Goal: Task Accomplishment & Management: Manage account settings

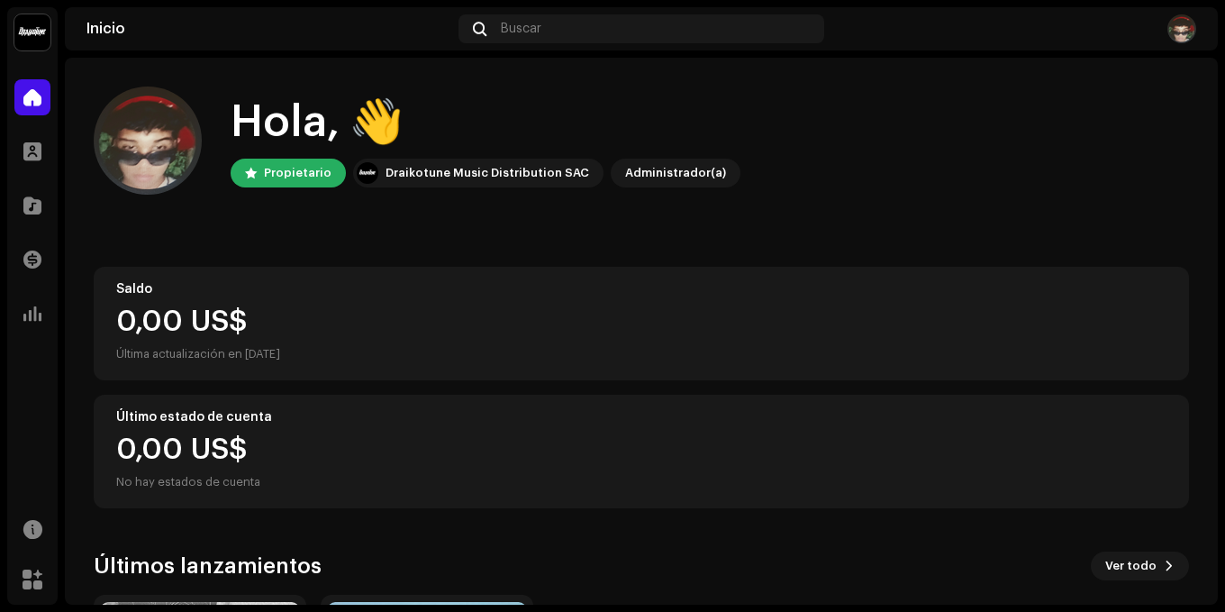
click at [114, 152] on img at bounding box center [148, 140] width 108 height 108
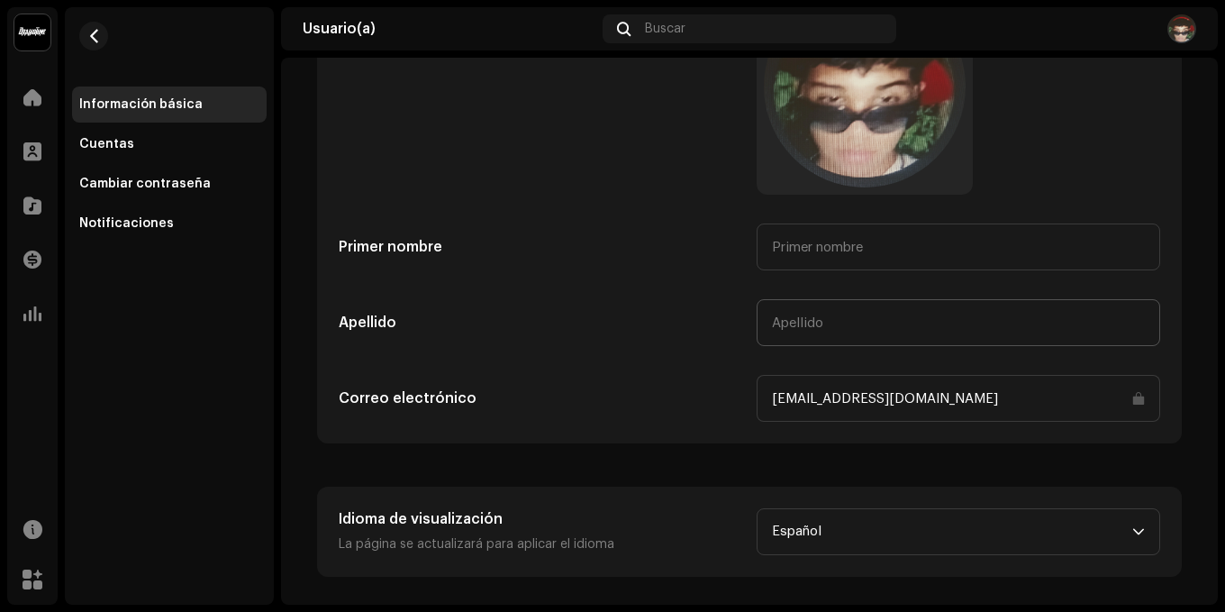
scroll to position [224, 0]
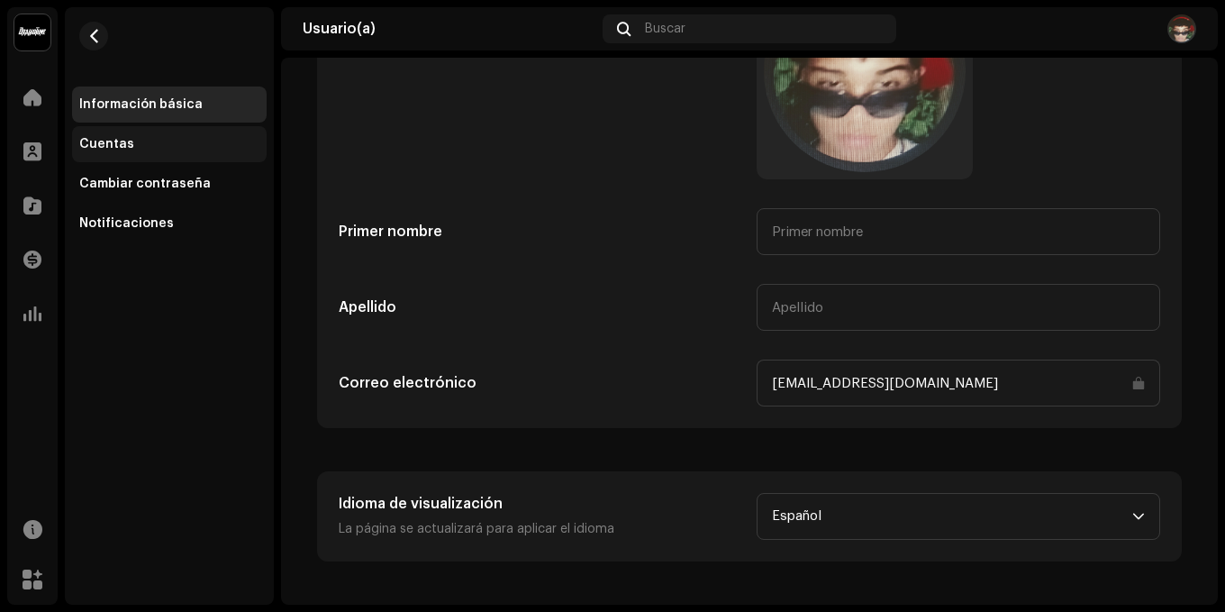
click at [132, 134] on div "Cuentas" at bounding box center [169, 144] width 195 height 36
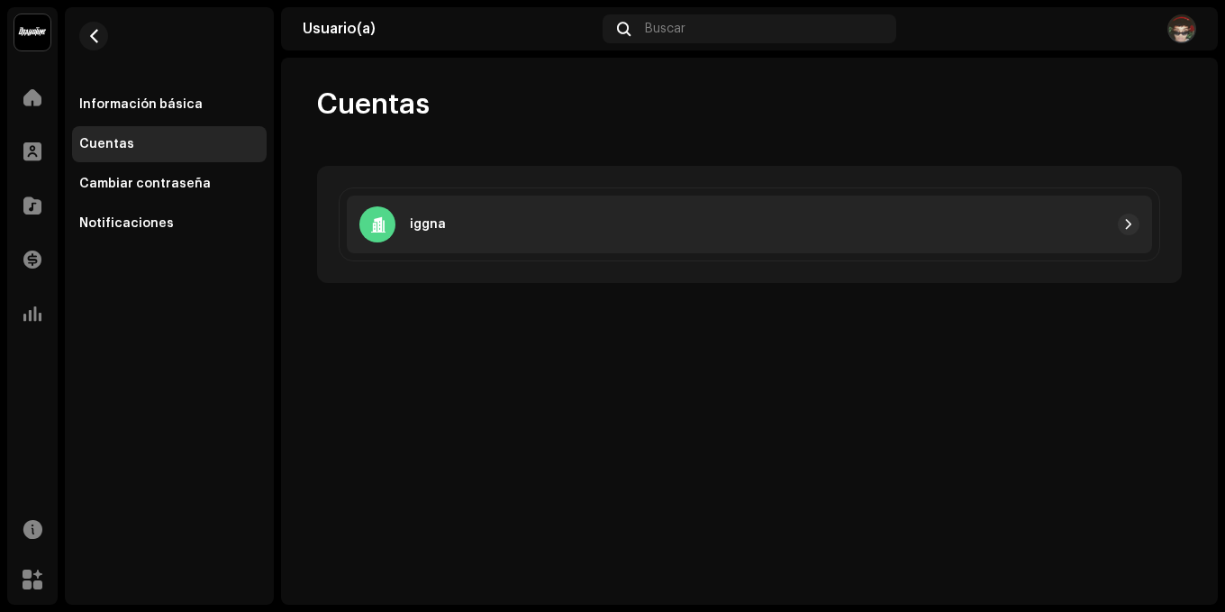
click at [813, 230] on div at bounding box center [793, 225] width 694 height 22
click at [1133, 233] on button "button" at bounding box center [1129, 225] width 22 height 22
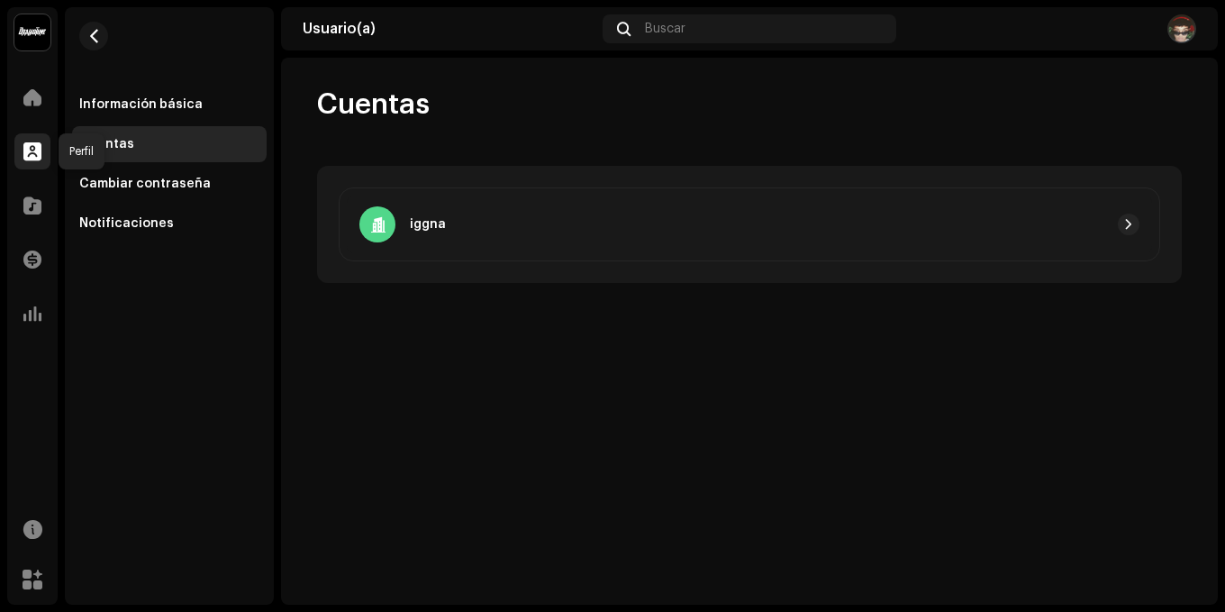
click at [34, 149] on span at bounding box center [32, 151] width 18 height 14
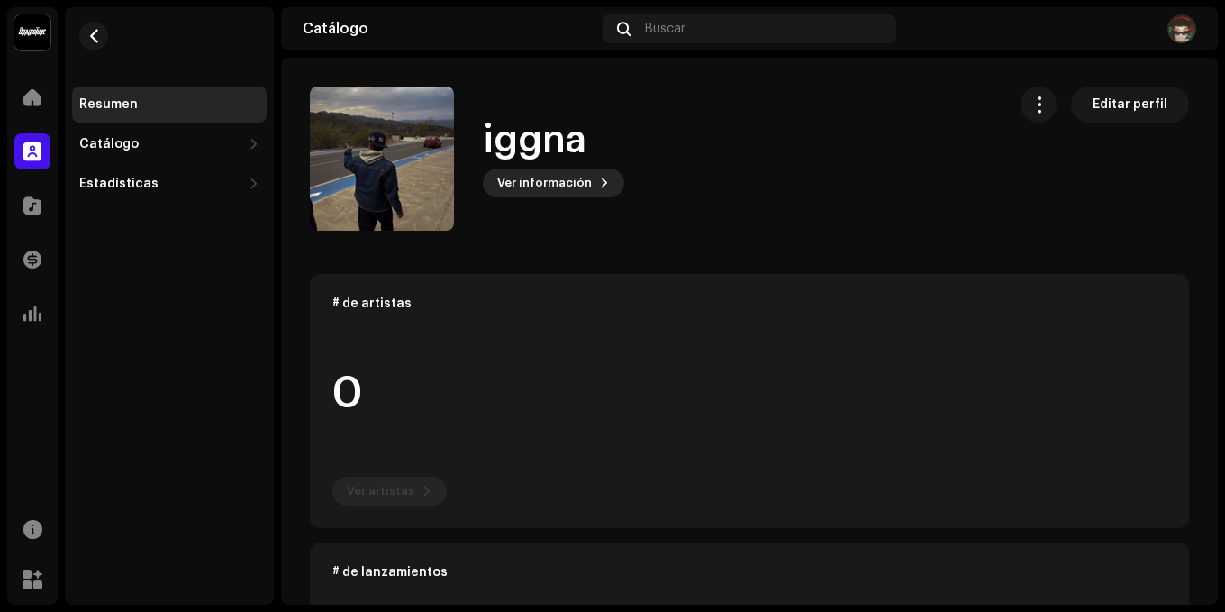
click at [566, 181] on span "Ver información" at bounding box center [544, 183] width 95 height 36
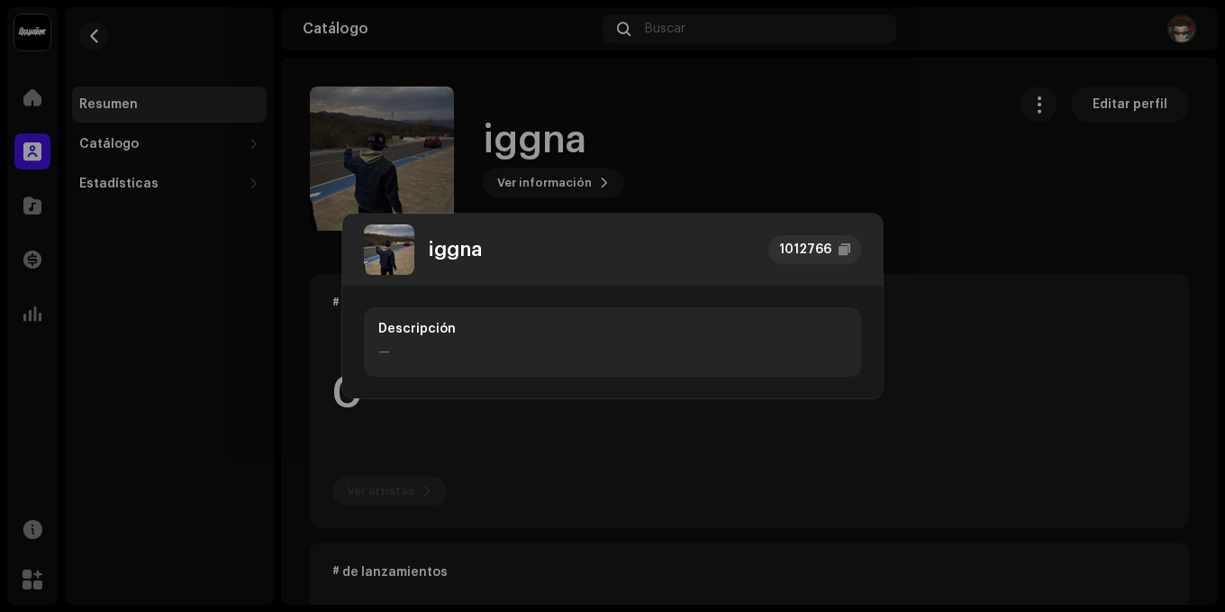
click at [438, 338] on div "Descripción —" at bounding box center [612, 341] width 497 height 69
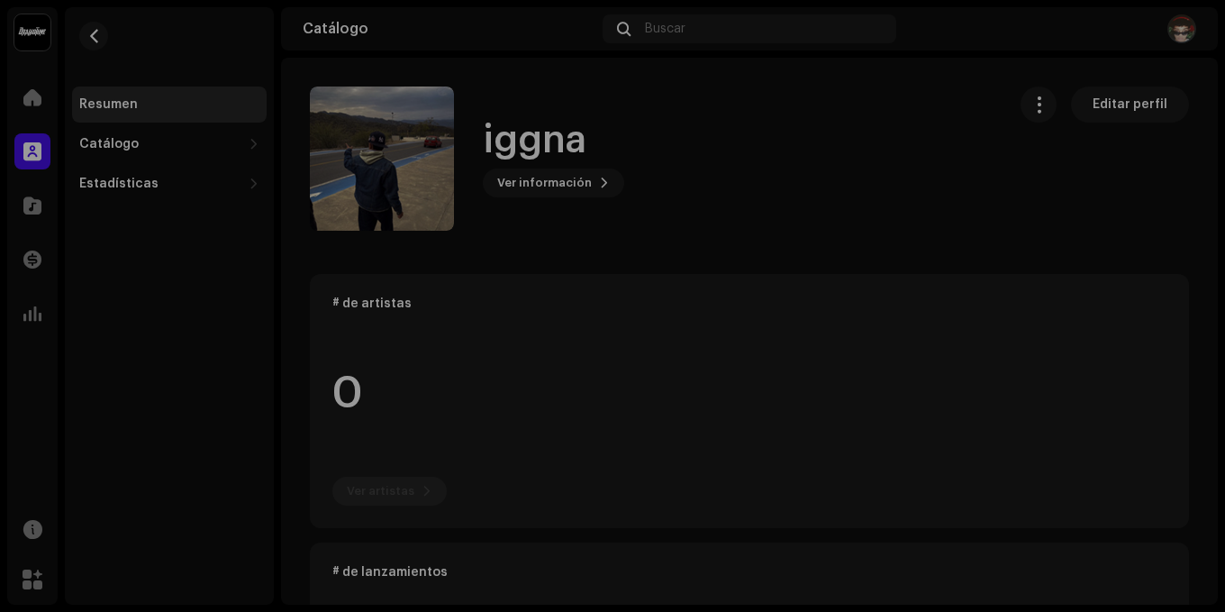
click at [920, 138] on div "iggna 1012766 Descripción —" at bounding box center [612, 306] width 1225 height 612
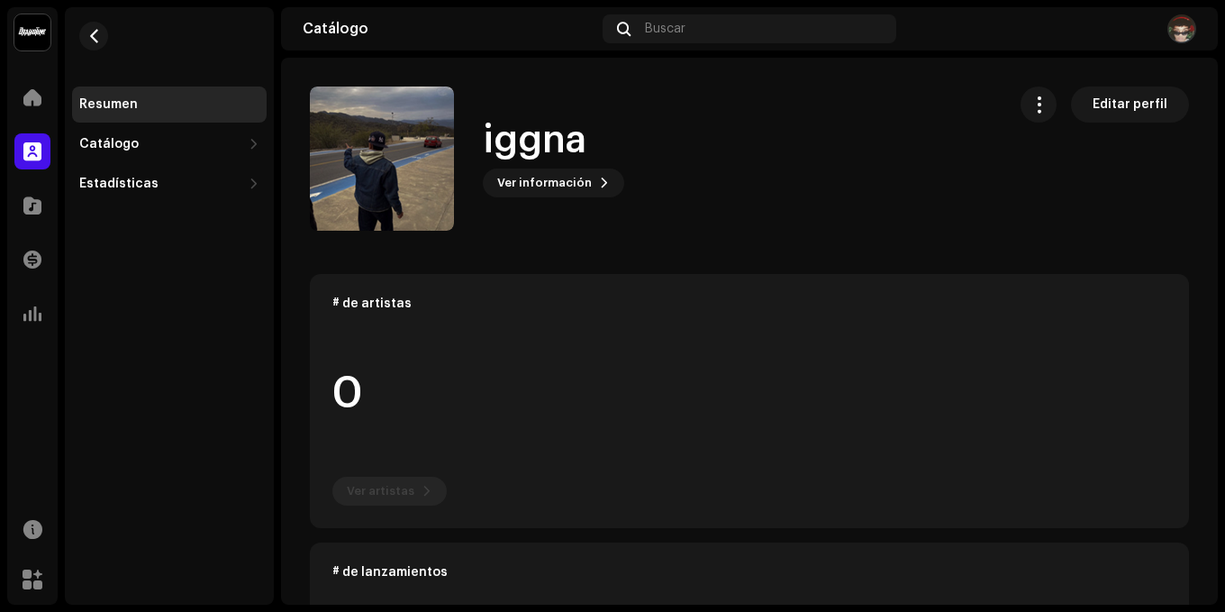
click at [1060, 107] on div "Editar perfil" at bounding box center [1105, 104] width 168 height 36
click at [1031, 106] on span "button" at bounding box center [1039, 104] width 17 height 14
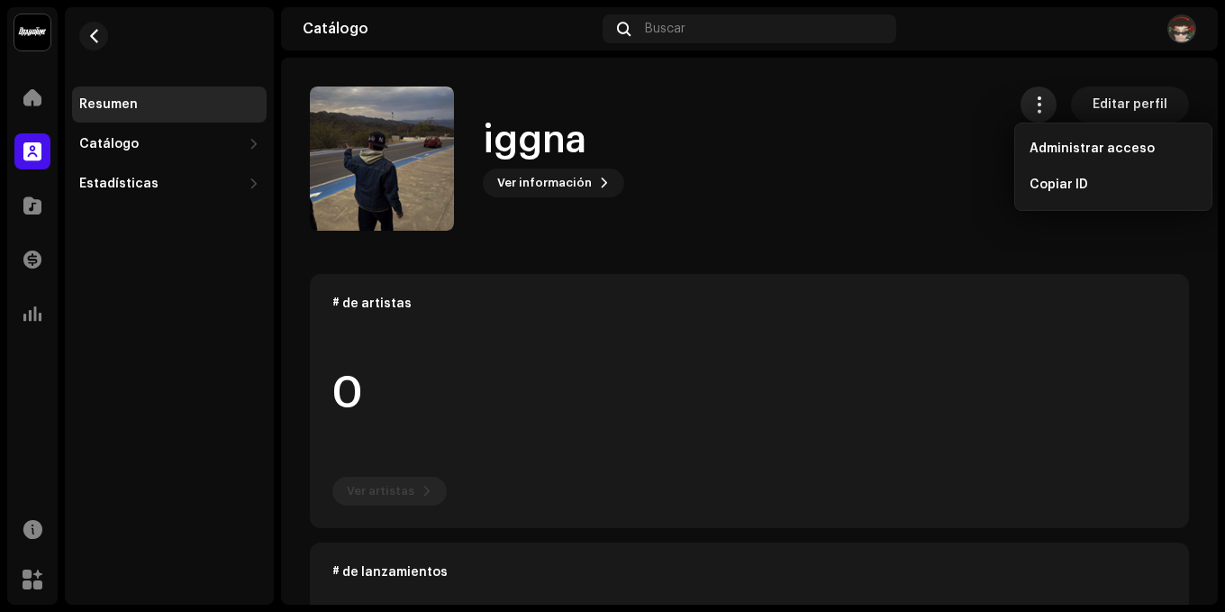
click at [1031, 99] on span "button" at bounding box center [1039, 104] width 17 height 14
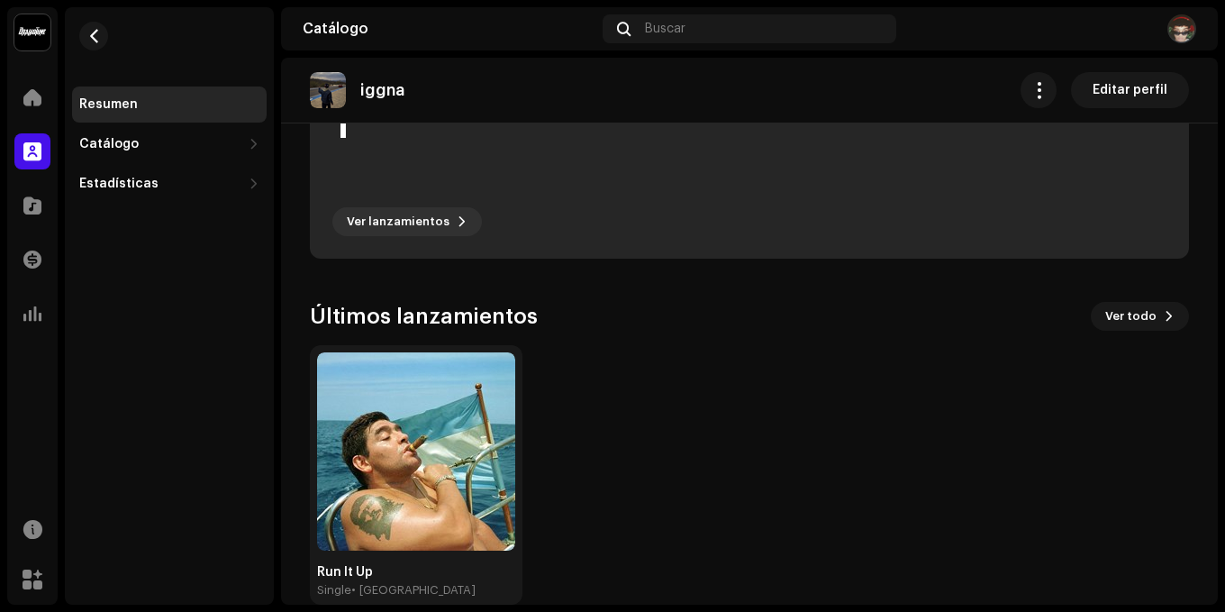
scroll to position [541, 0]
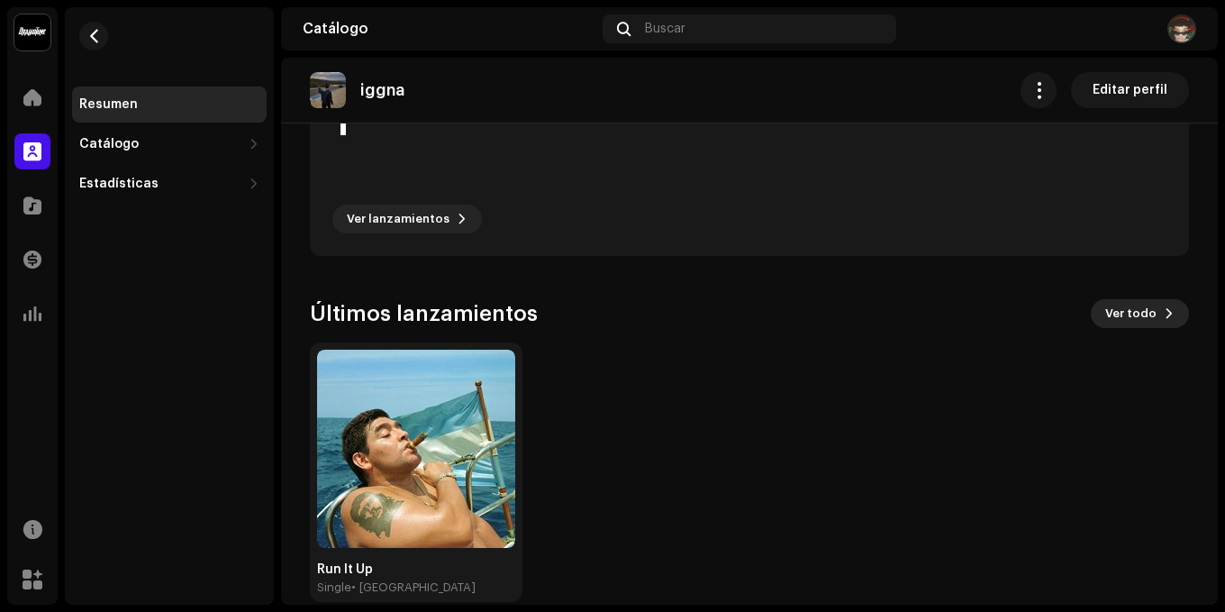
click at [1124, 324] on span "Ver todo" at bounding box center [1130, 313] width 51 height 36
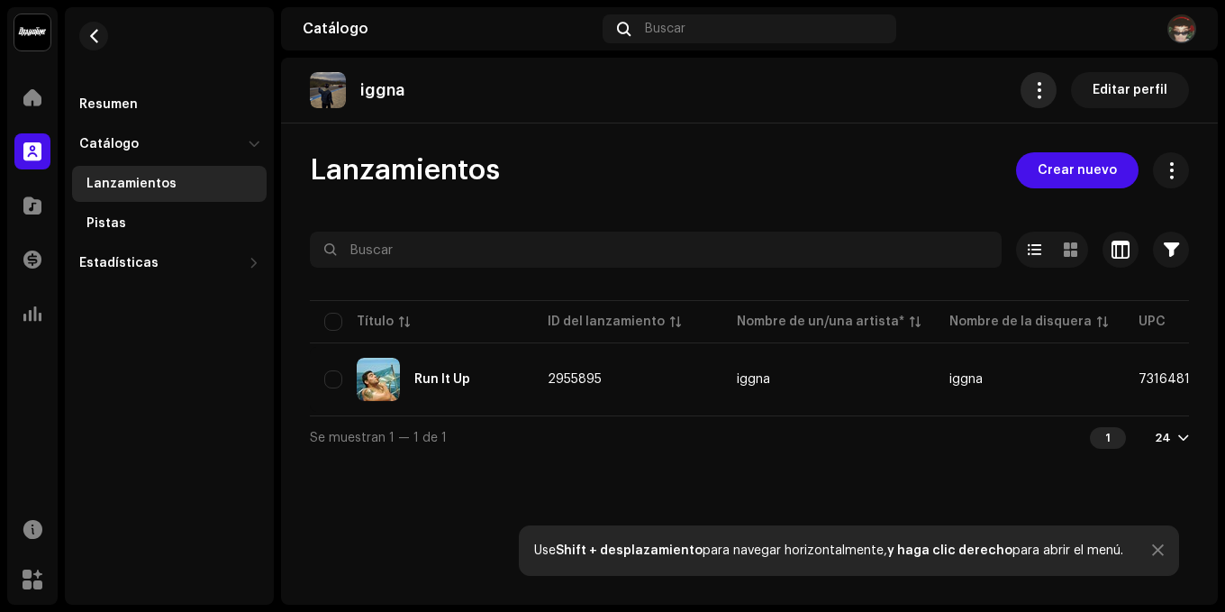
click at [1047, 85] on span "button" at bounding box center [1039, 90] width 17 height 14
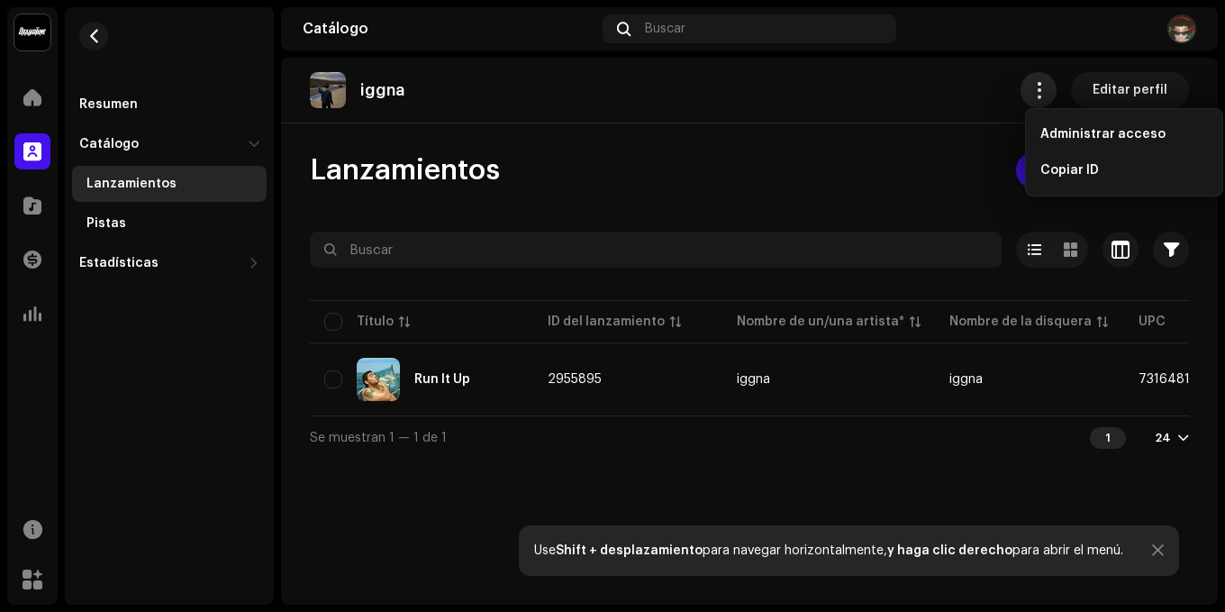
click at [1031, 82] on button "button" at bounding box center [1039, 90] width 36 height 36
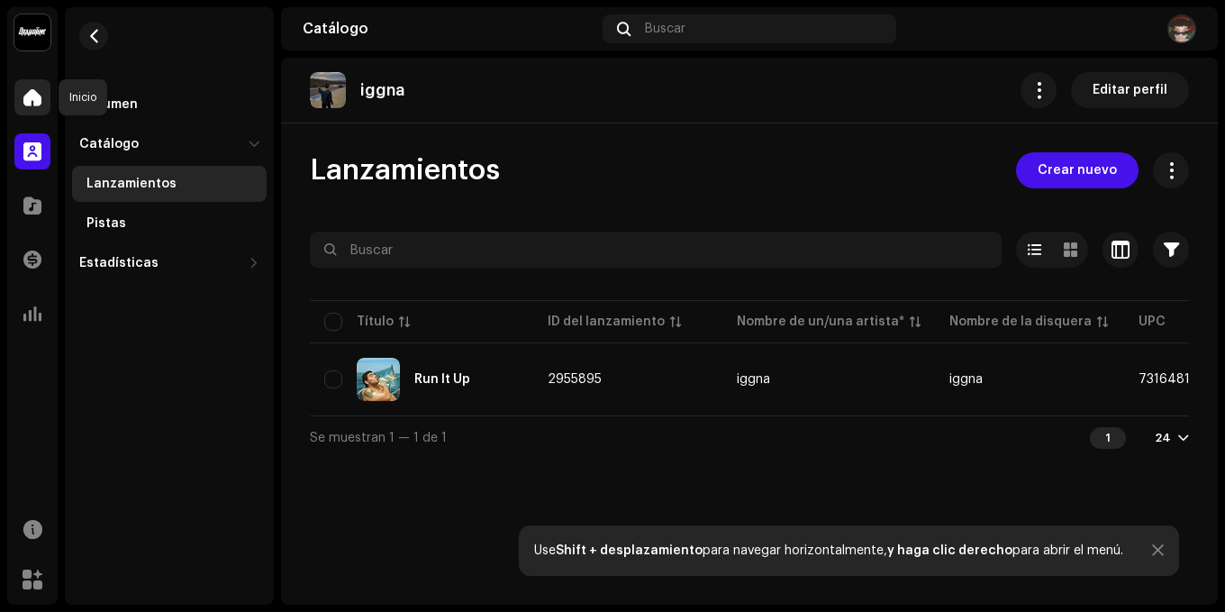
click at [24, 91] on span at bounding box center [32, 97] width 18 height 14
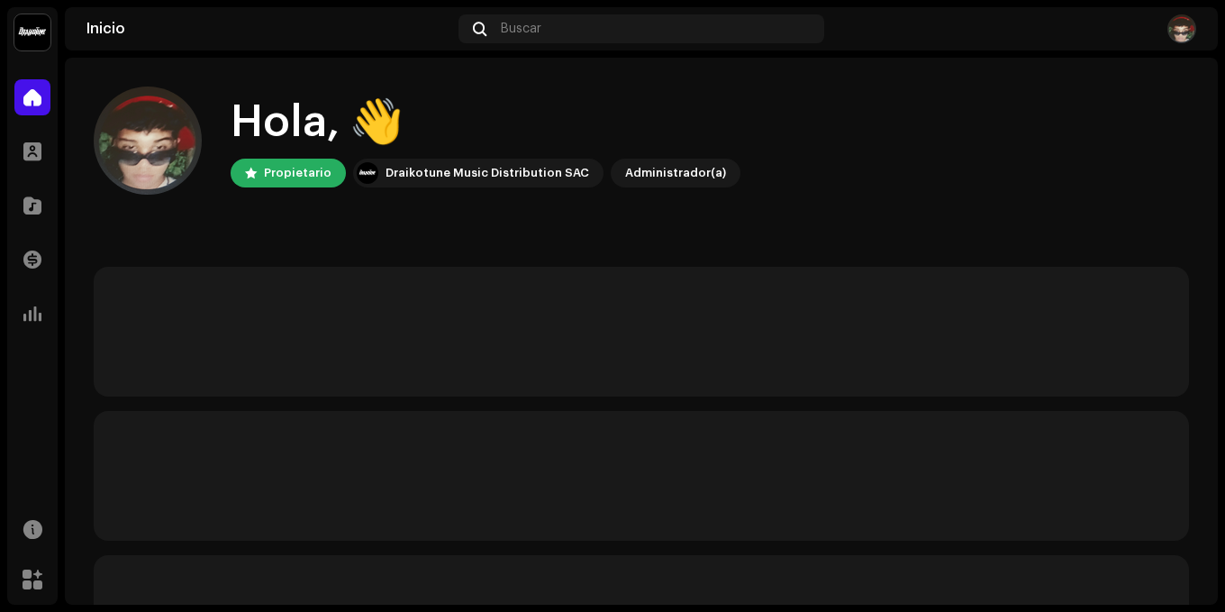
click at [672, 177] on div "Administrador(a)" at bounding box center [675, 173] width 101 height 22
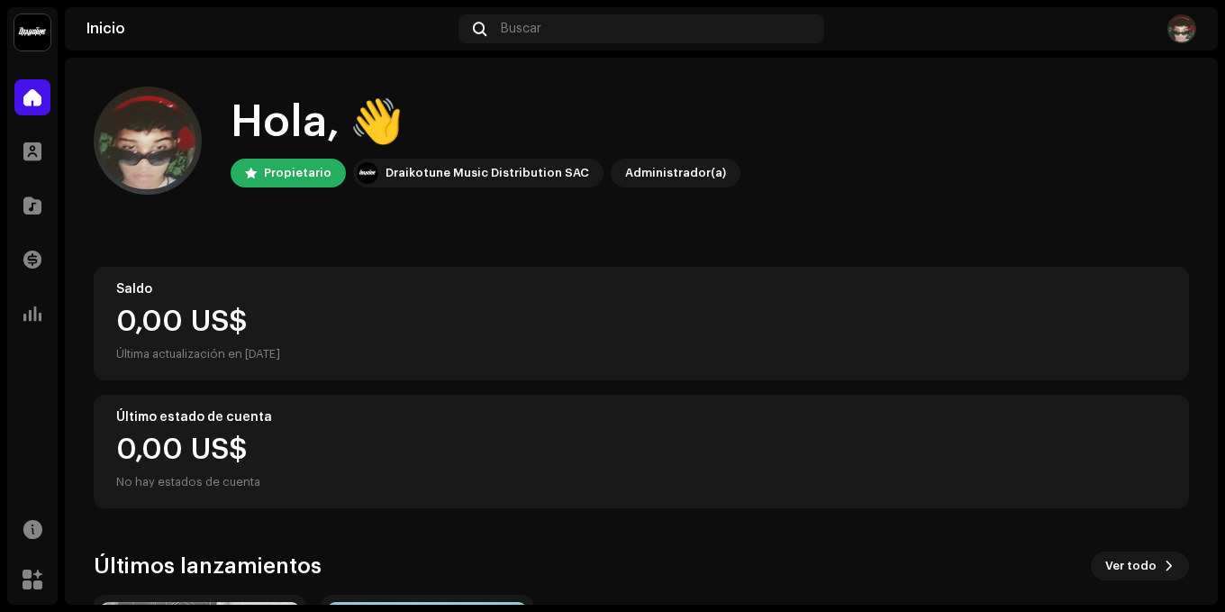
click at [625, 169] on div "Administrador(a)" at bounding box center [675, 173] width 101 height 22
click at [641, 169] on div "Administrador(a)" at bounding box center [675, 173] width 101 height 22
drag, startPoint x: 699, startPoint y: 179, endPoint x: 708, endPoint y: 180, distance: 9.1
click at [701, 180] on div "Administrador(a)" at bounding box center [675, 173] width 101 height 22
click at [416, 313] on div "0,00 US$" at bounding box center [641, 321] width 1050 height 29
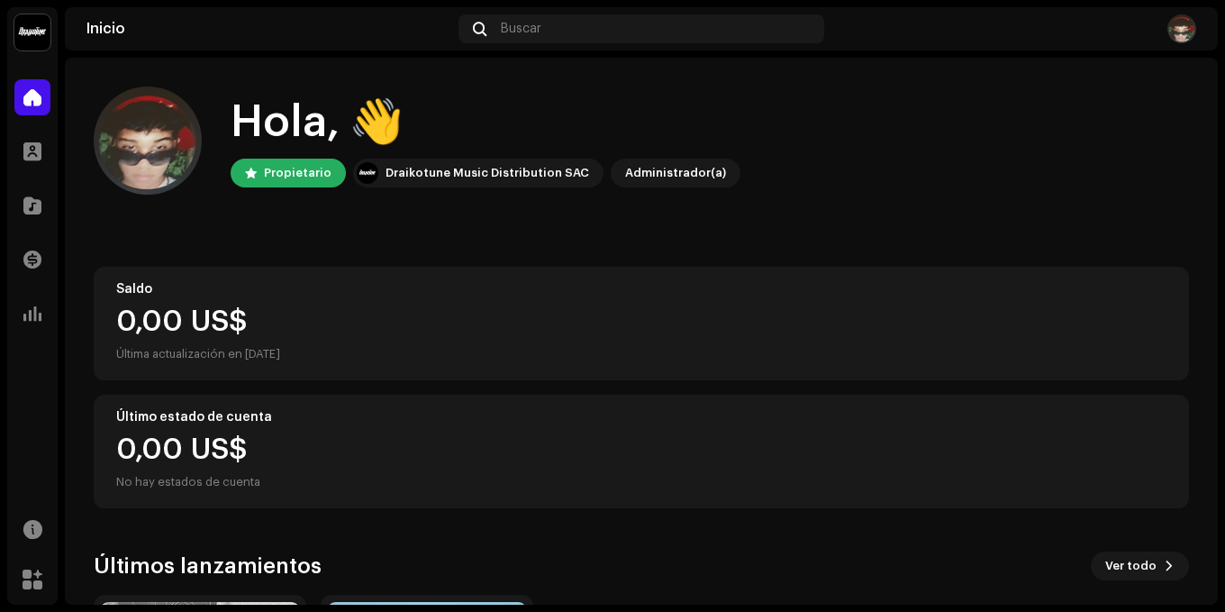
click at [338, 350] on div "Última actualización en [DATE]" at bounding box center [641, 354] width 1050 height 22
click at [455, 166] on div "Draikotune Music Distribution SAC" at bounding box center [488, 173] width 204 height 22
click at [361, 168] on img at bounding box center [368, 173] width 22 height 22
click at [252, 168] on div at bounding box center [251, 173] width 12 height 14
click at [131, 155] on img at bounding box center [148, 140] width 108 height 108
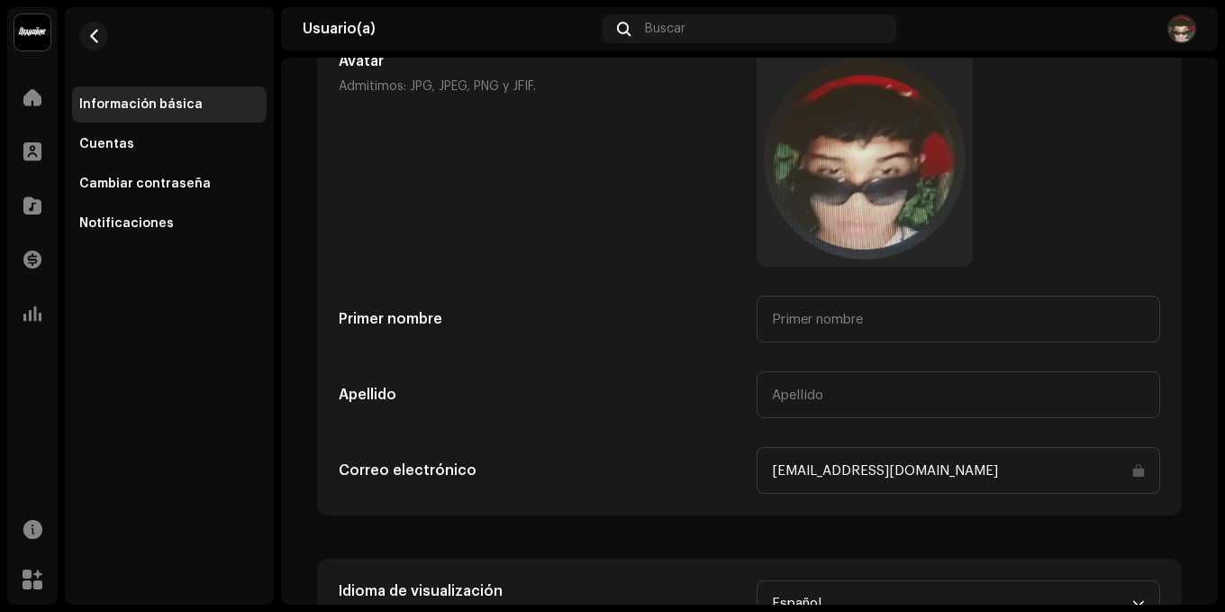
scroll to position [224, 0]
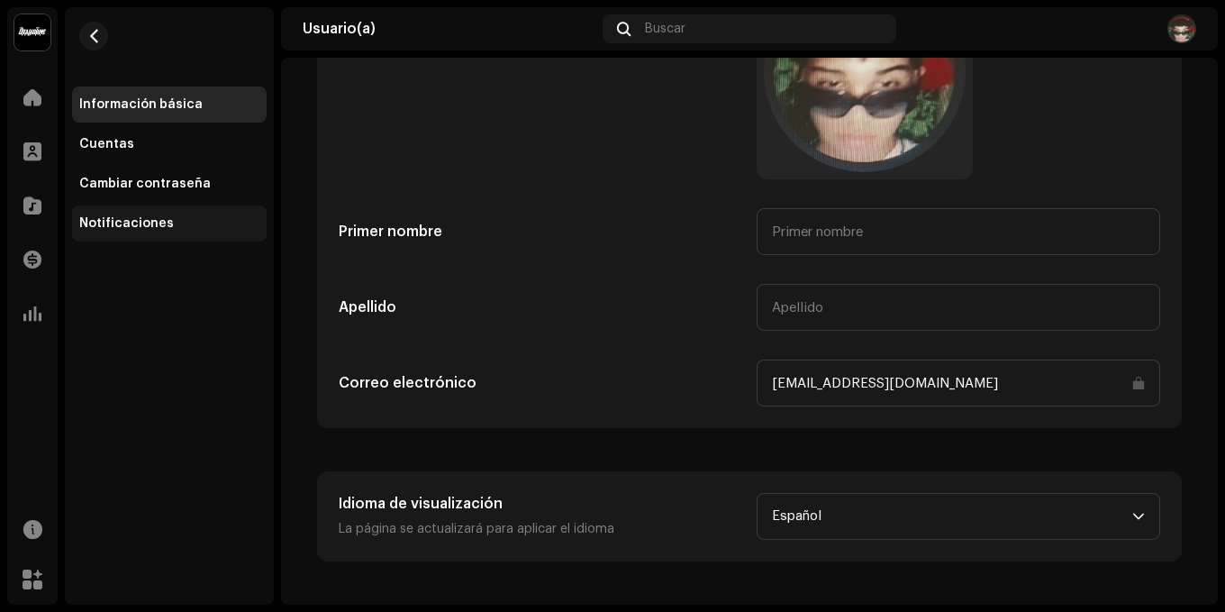
click at [105, 214] on div "Notificaciones" at bounding box center [169, 223] width 195 height 36
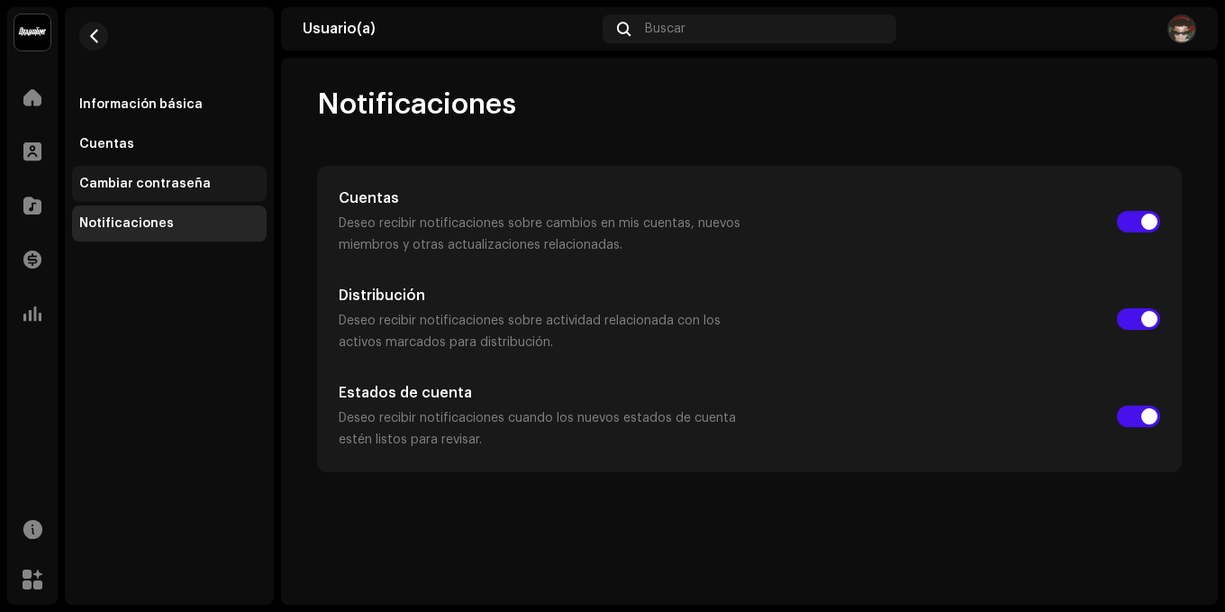
click at [163, 178] on div "Cambiar contraseña" at bounding box center [145, 184] width 132 height 14
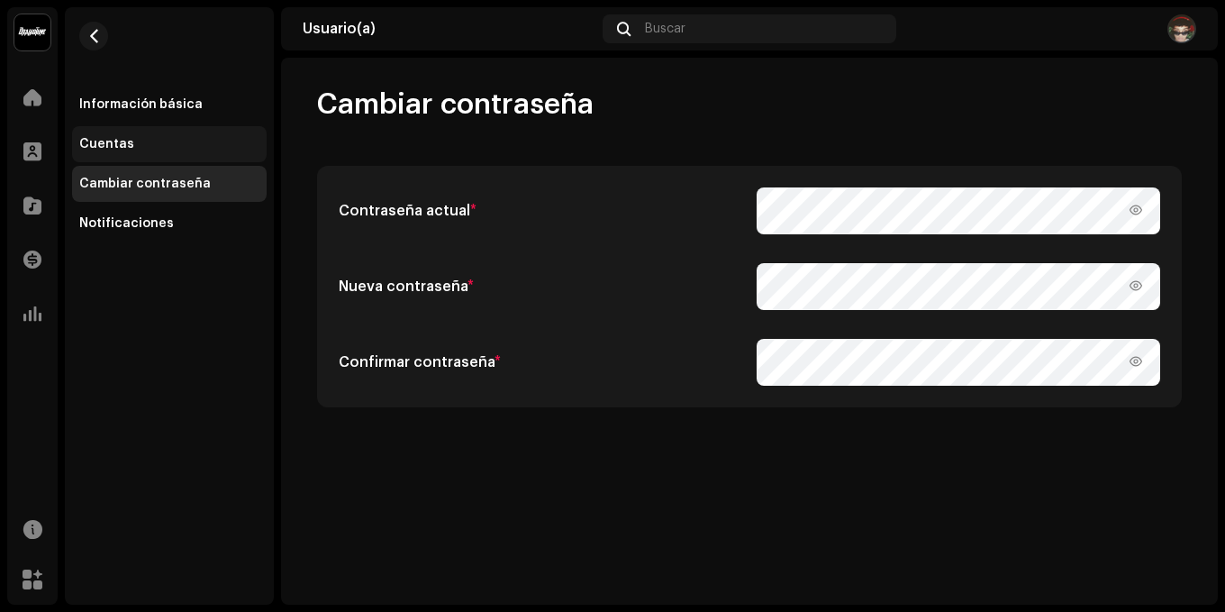
click at [131, 134] on div "Cuentas" at bounding box center [169, 144] width 195 height 36
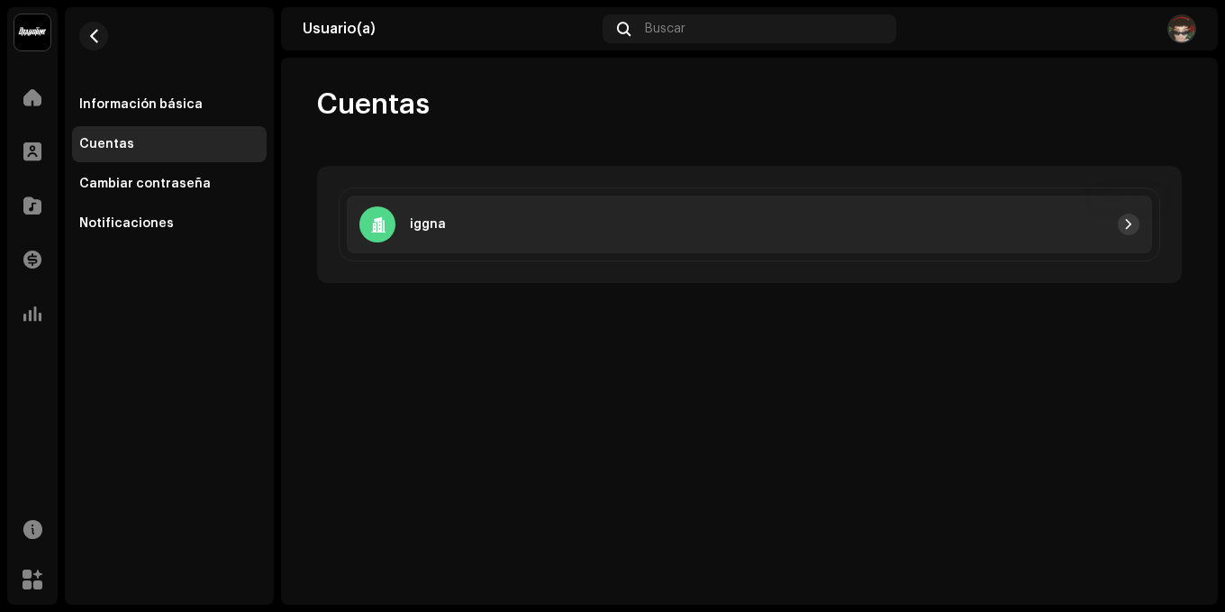
click at [1122, 223] on button "button" at bounding box center [1129, 225] width 22 height 22
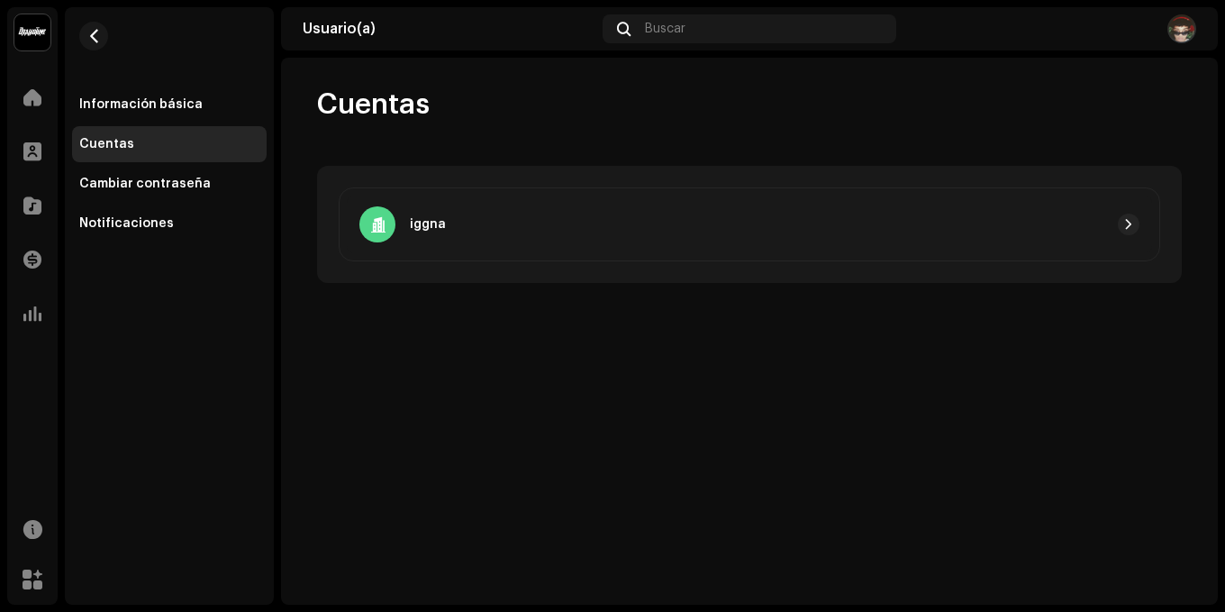
click at [1177, 33] on img at bounding box center [1182, 28] width 29 height 29
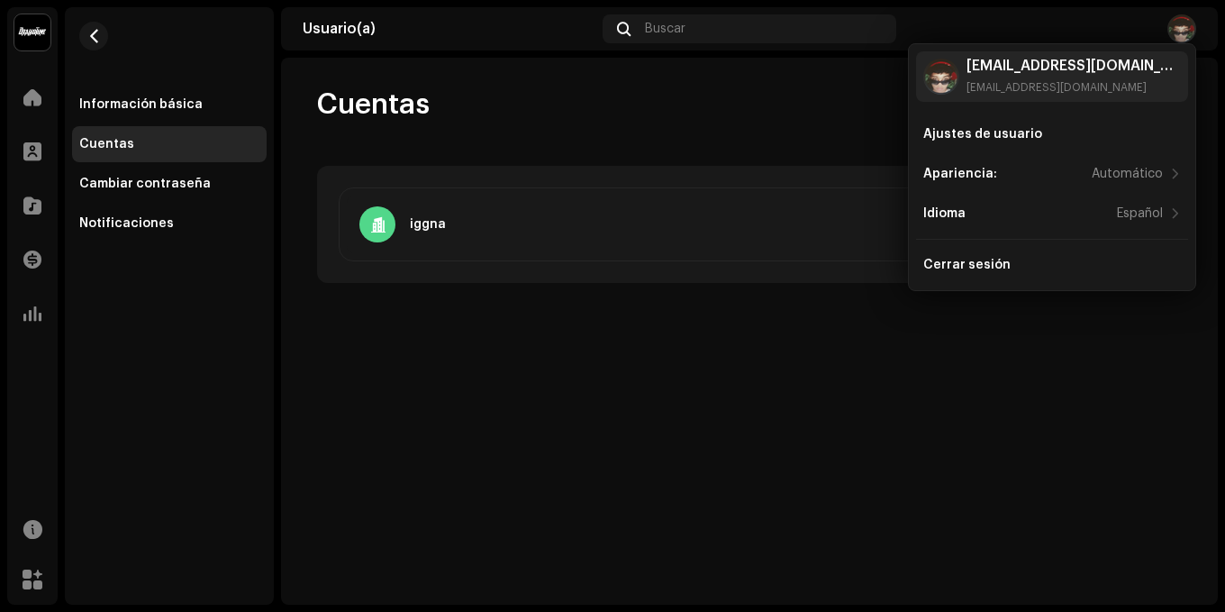
click at [32, 33] on img at bounding box center [32, 32] width 36 height 36
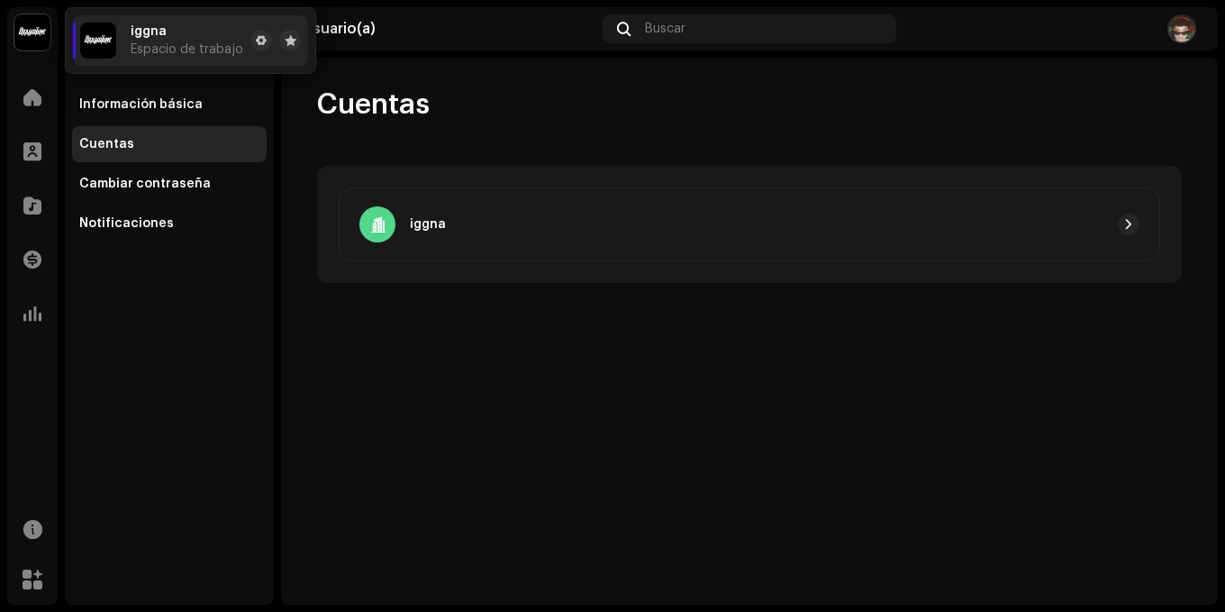
click at [130, 41] on div "iggna Espacio de trabajo" at bounding box center [161, 41] width 163 height 36
click at [267, 43] on button at bounding box center [261, 41] width 22 height 22
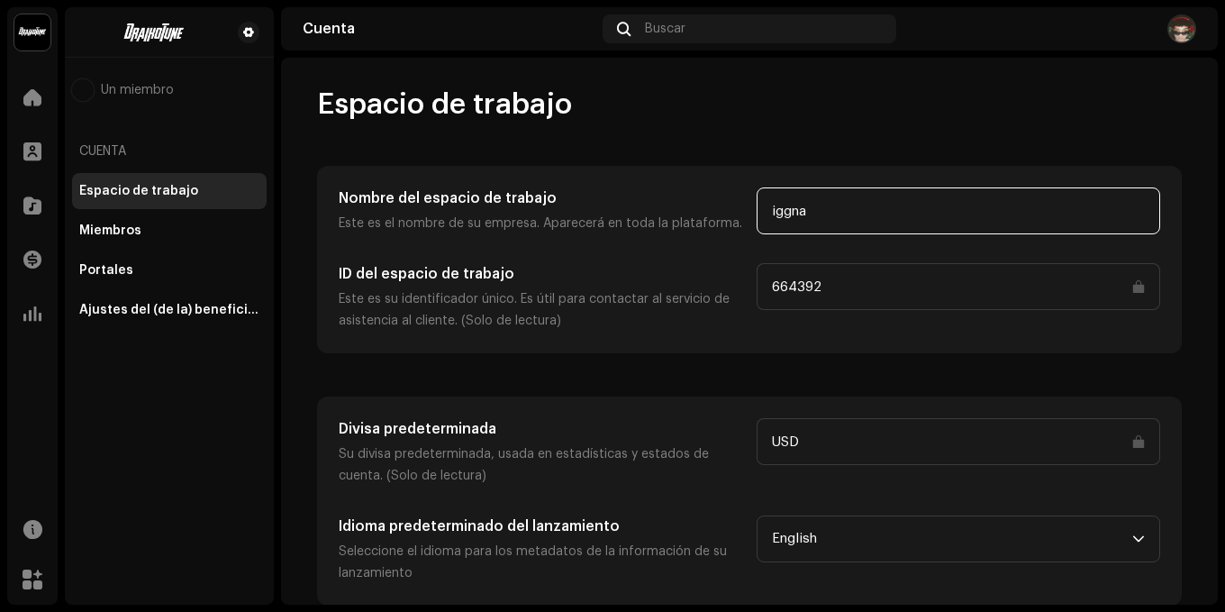
click at [941, 209] on input "iggna" at bounding box center [959, 210] width 404 height 47
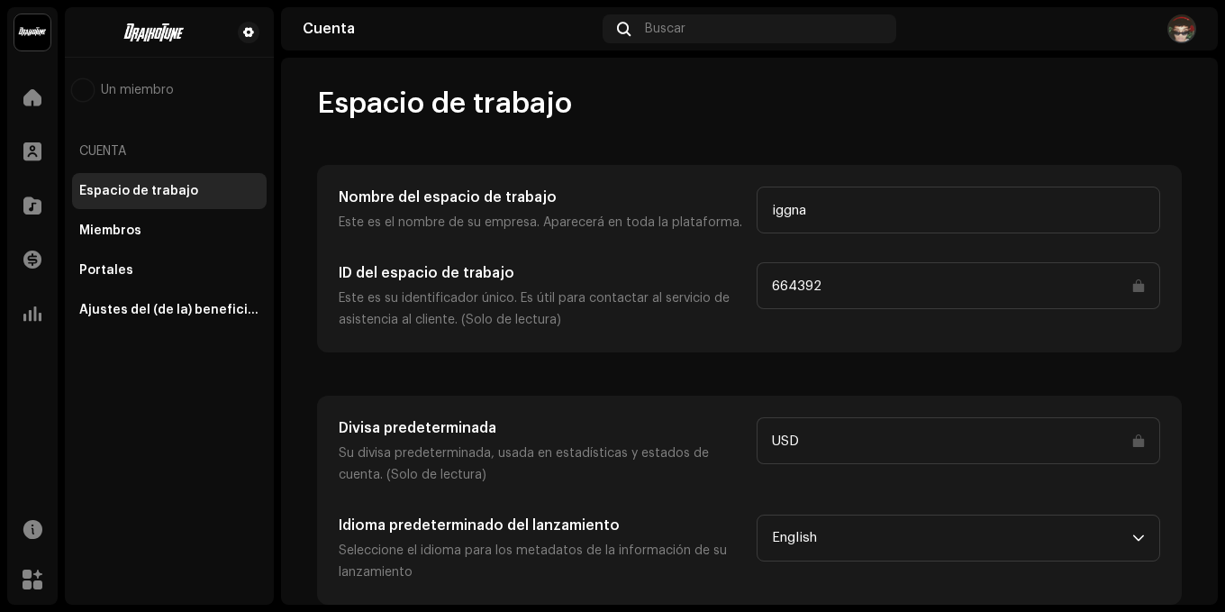
drag, startPoint x: 476, startPoint y: 356, endPoint x: 478, endPoint y: 377, distance: 20.9
drag, startPoint x: 478, startPoint y: 377, endPoint x: 500, endPoint y: 396, distance: 29.3
click at [500, 396] on div "Divisa predeterminada Su divisa predeterminada, usada en estadísticas y estados…" at bounding box center [749, 499] width 863 height 207
click at [92, 225] on div "Miembros" at bounding box center [110, 230] width 62 height 14
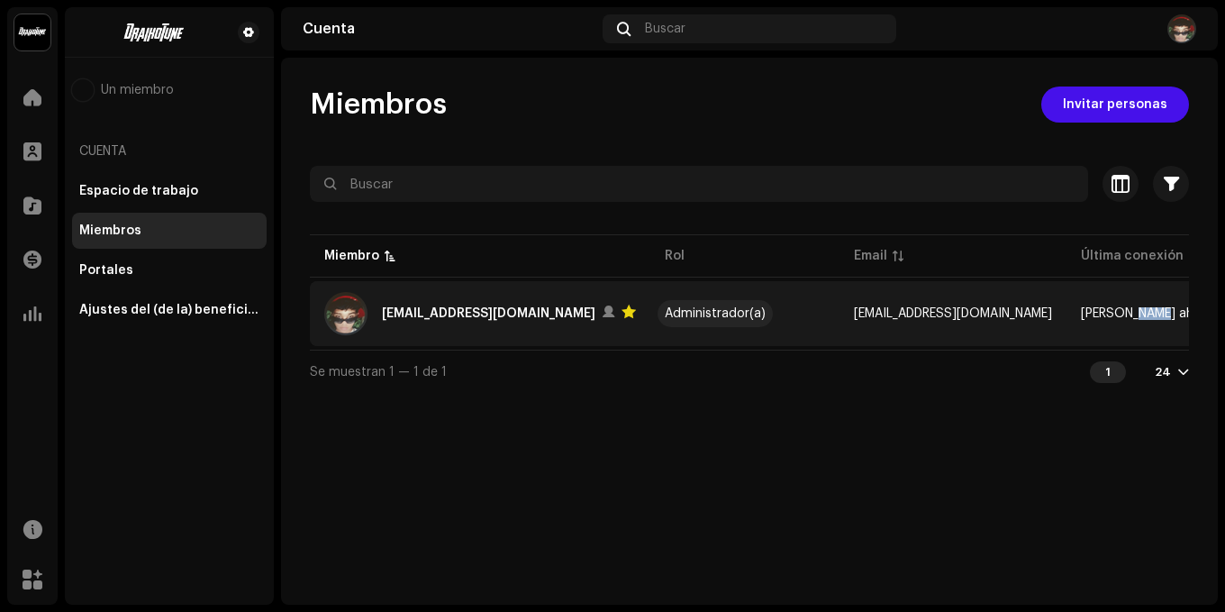
drag, startPoint x: 1003, startPoint y: 347, endPoint x: 1126, endPoint y: 335, distance: 124.0
click at [1126, 335] on table "Miembro Rol Email Última conexión Estado [EMAIL_ADDRESS][DOMAIN_NAME] Administr…" at bounding box center [877, 290] width 1135 height 119
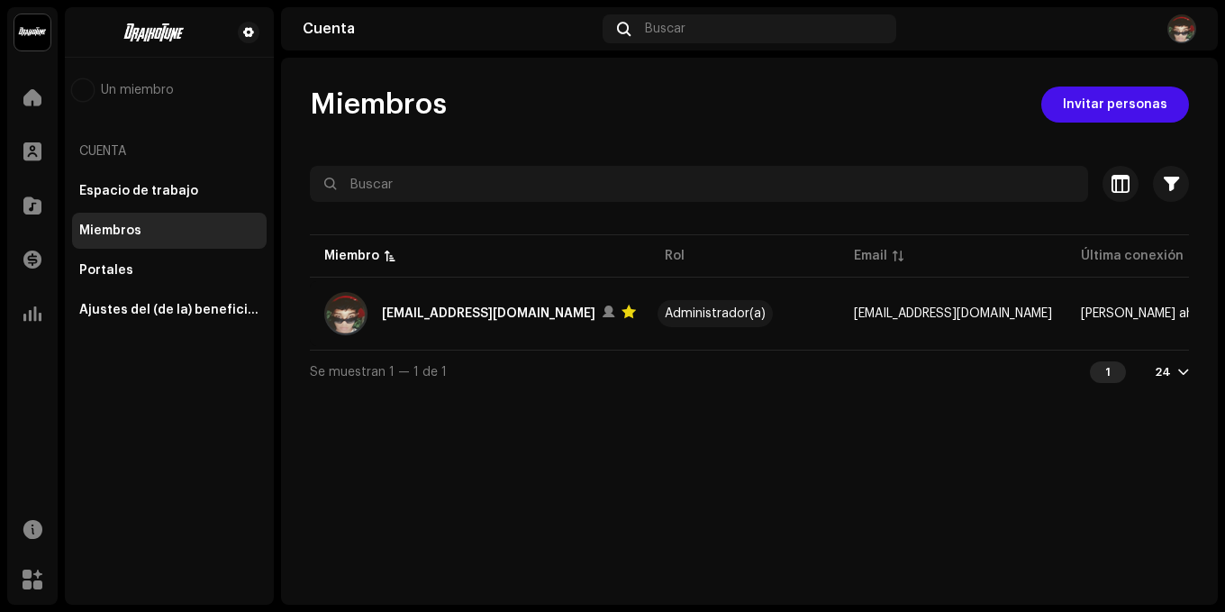
click at [937, 436] on div "Miembros Invitar personas Seleccionado 0 Seleccionar todo 1 Opciones Filtros Es…" at bounding box center [749, 331] width 937 height 547
click at [139, 268] on div "Portales" at bounding box center [169, 270] width 180 height 14
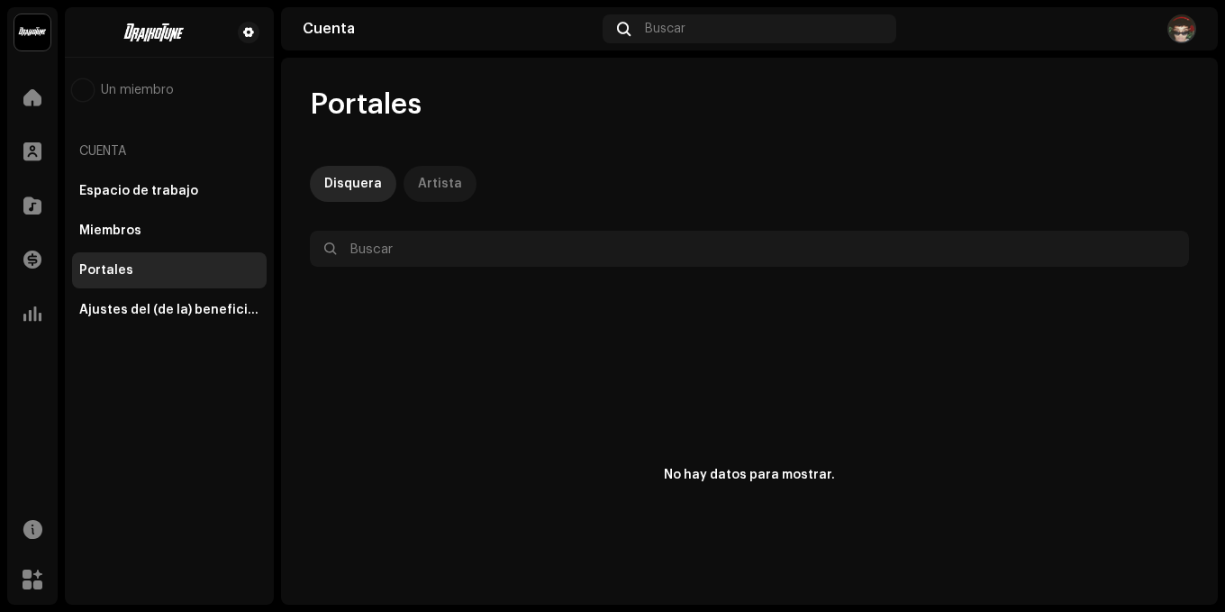
click at [447, 186] on div "Artista" at bounding box center [440, 184] width 44 height 36
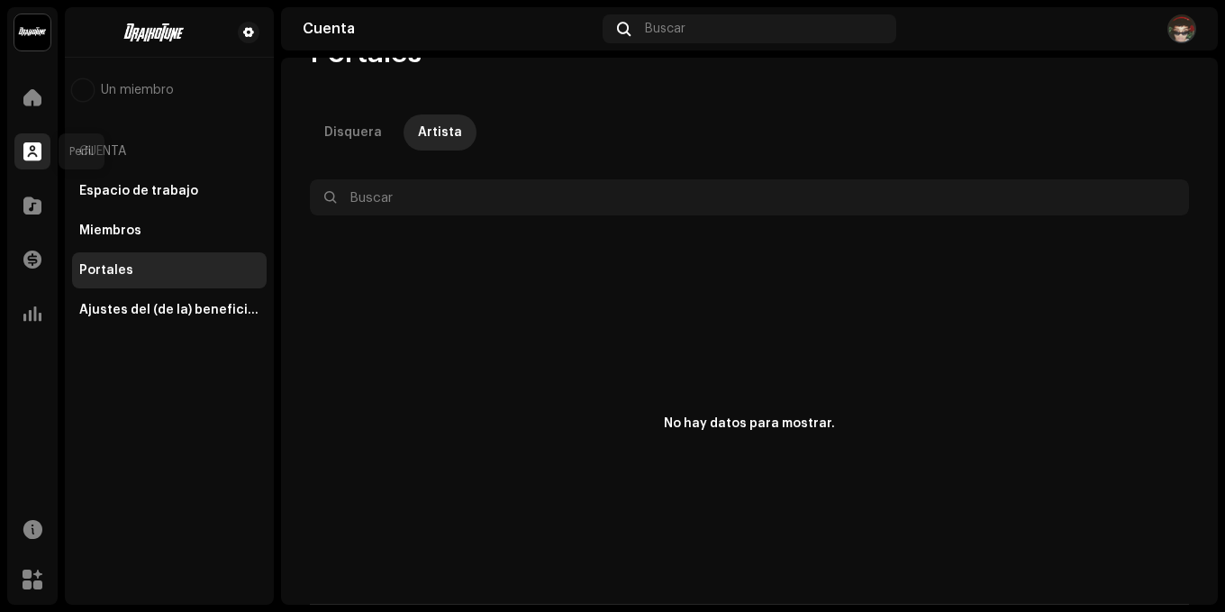
click at [38, 147] on span at bounding box center [32, 151] width 18 height 14
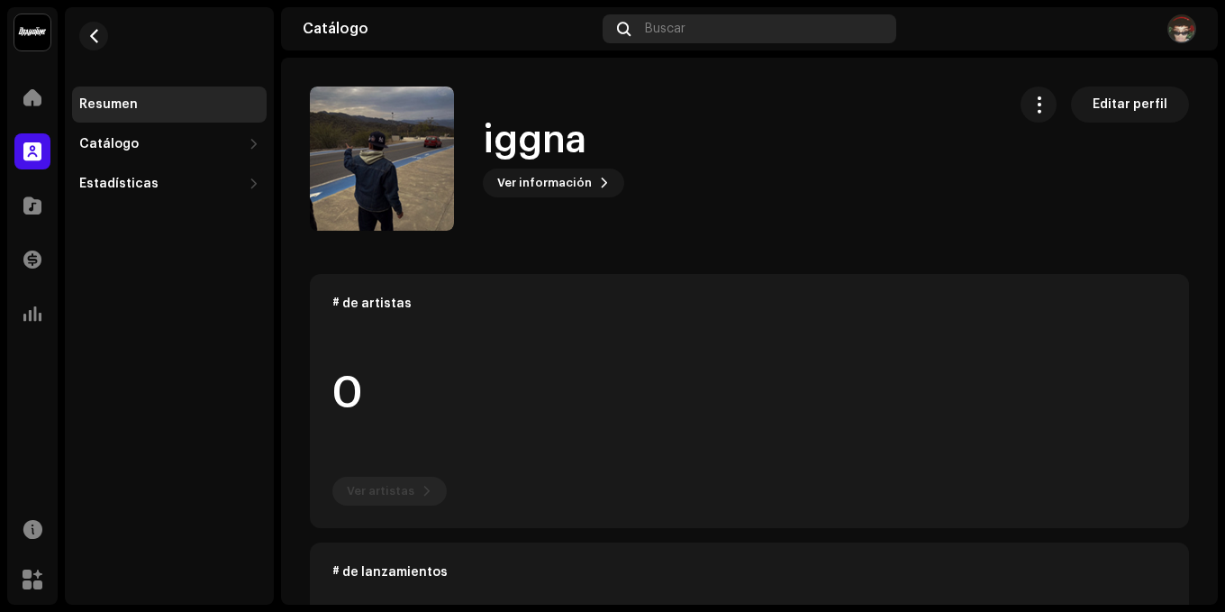
click at [743, 36] on div "Buscar" at bounding box center [749, 28] width 293 height 29
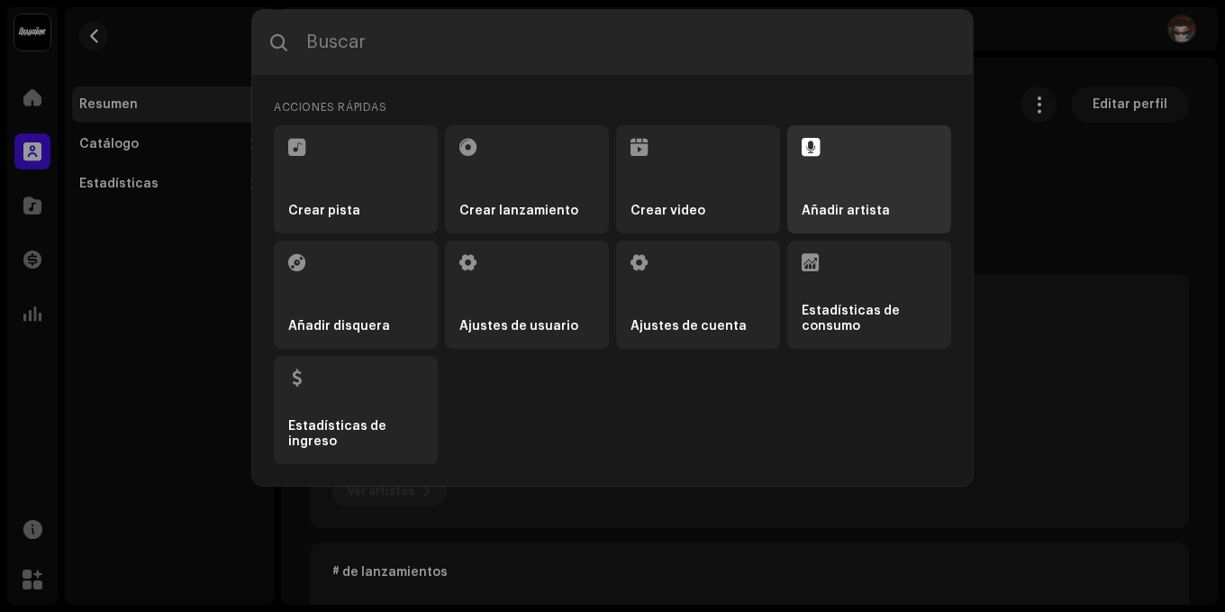
click at [868, 179] on li "Añadir artista" at bounding box center [869, 179] width 164 height 108
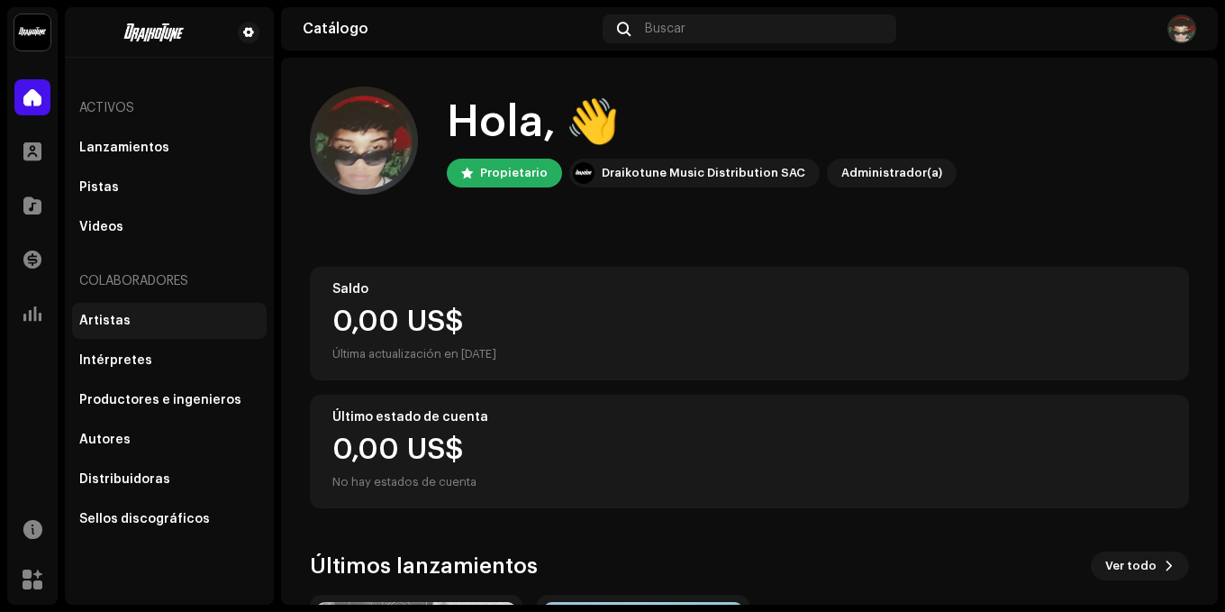
click at [116, 330] on div "Artistas" at bounding box center [169, 321] width 195 height 36
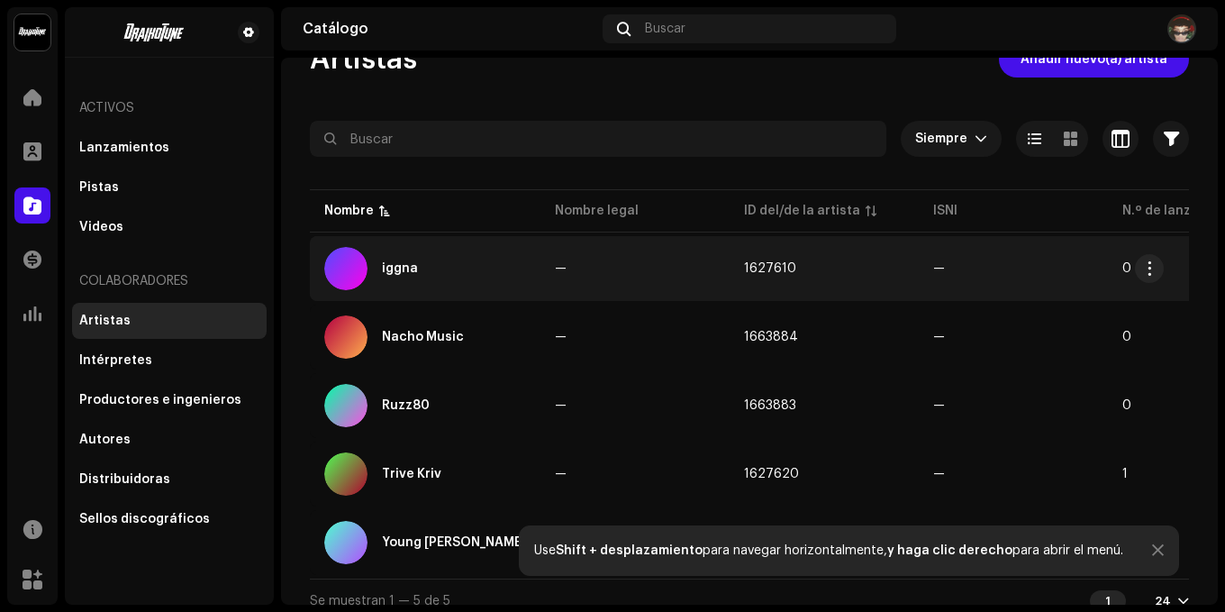
scroll to position [69, 0]
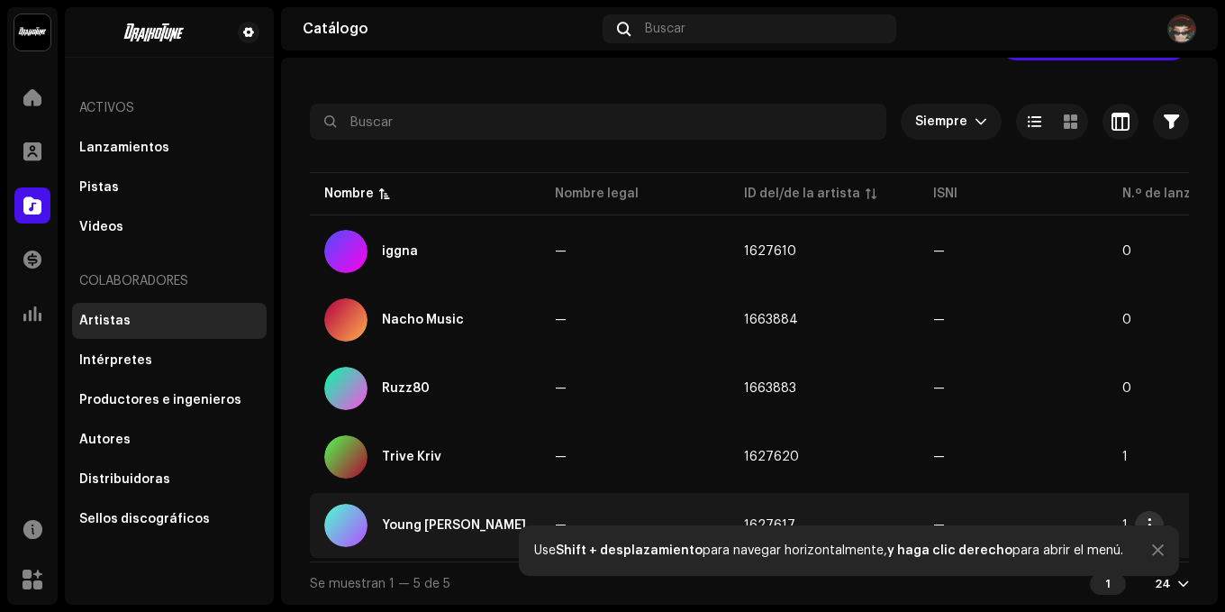
click at [1144, 518] on span "button" at bounding box center [1150, 525] width 14 height 14
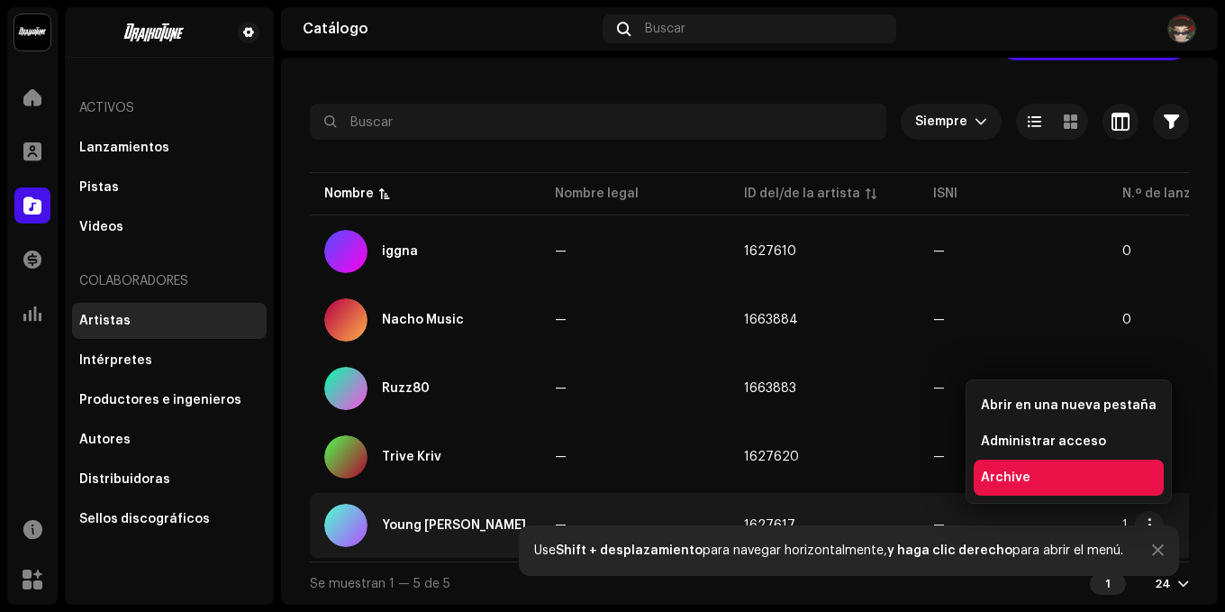
click at [1041, 478] on div "Archive" at bounding box center [1069, 477] width 176 height 14
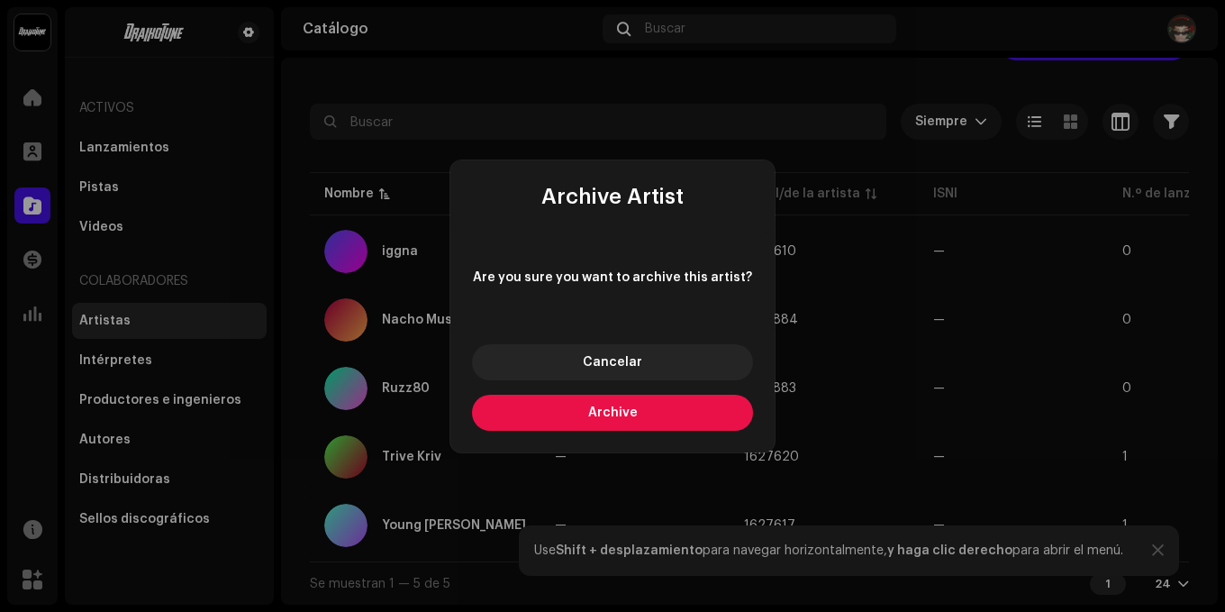
click at [563, 412] on button "Archive" at bounding box center [612, 413] width 281 height 36
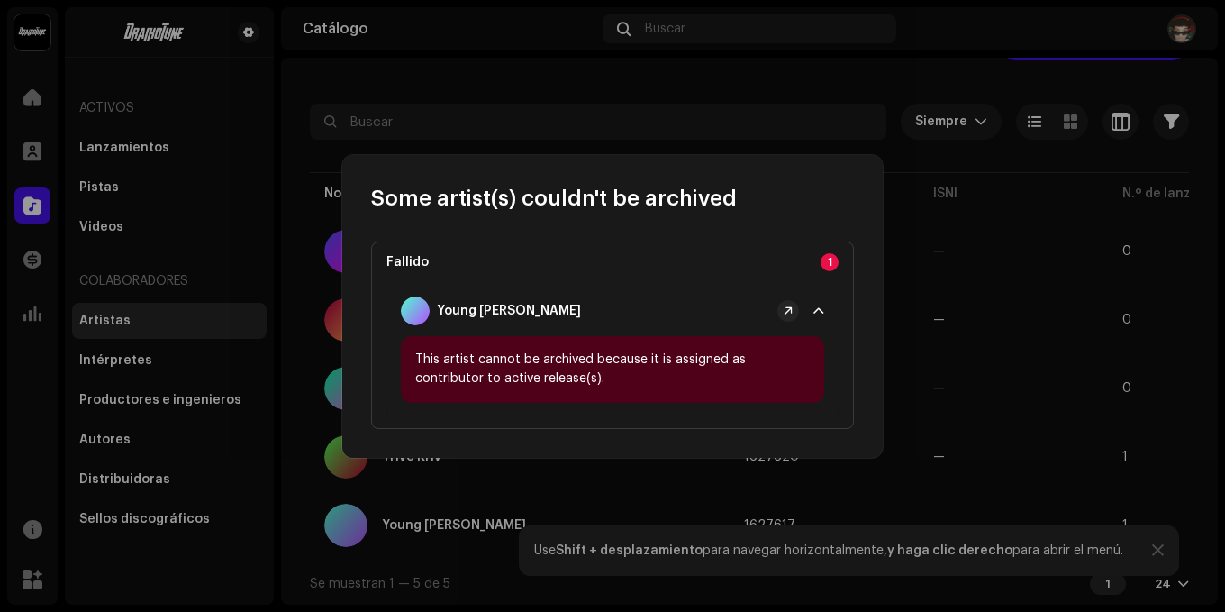
click at [736, 385] on div "This artist cannot be archived because it is assigned as contributor to active …" at bounding box center [612, 369] width 423 height 67
drag, startPoint x: 736, startPoint y: 386, endPoint x: 768, endPoint y: 382, distance: 31.7
click at [768, 382] on div "This artist cannot be archived because it is assigned as contributor to active …" at bounding box center [612, 369] width 423 height 67
click at [822, 314] on span at bounding box center [818, 311] width 11 height 14
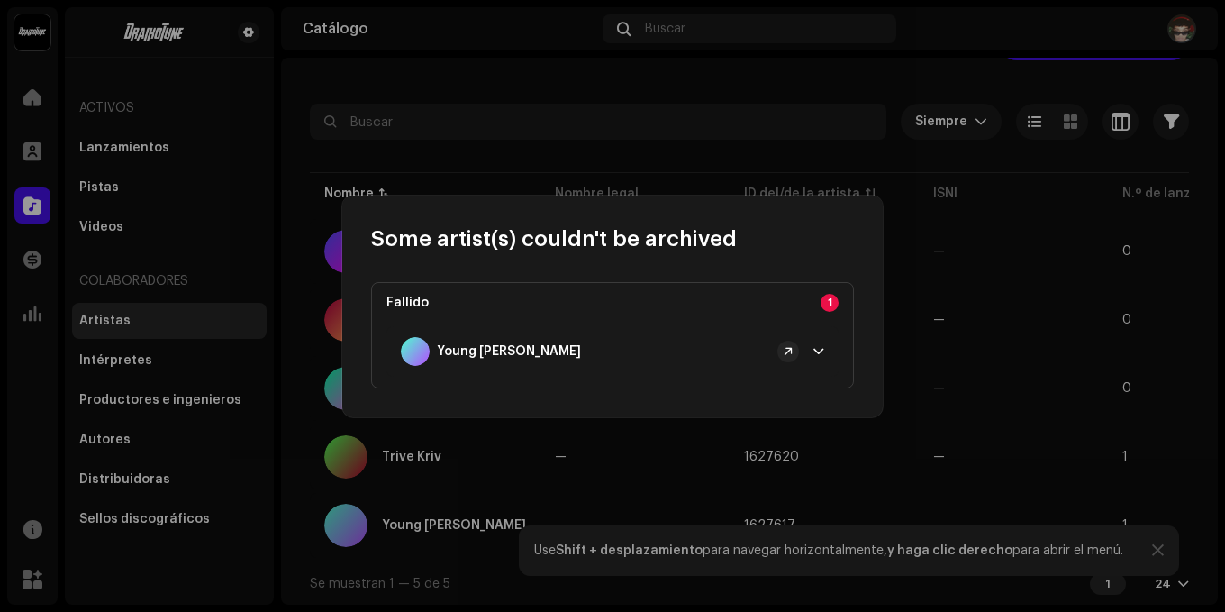
click at [814, 352] on span at bounding box center [818, 351] width 11 height 14
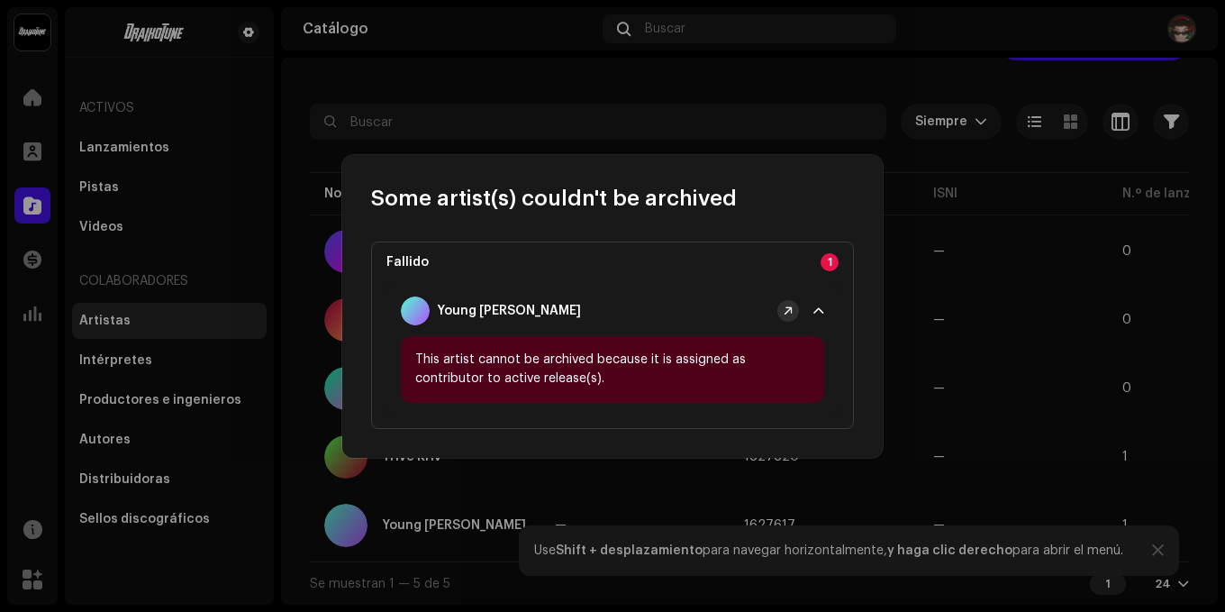
click at [790, 314] on span at bounding box center [788, 311] width 9 height 14
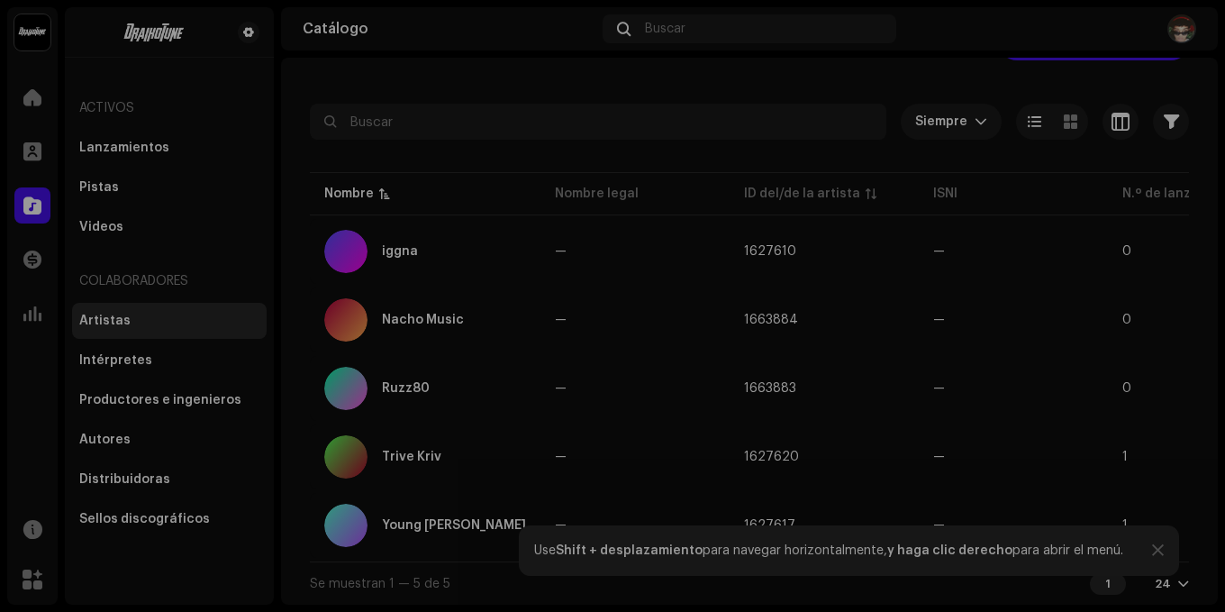
click at [387, 521] on div "Some artist(s) couldn't be archived Fallido 1 Young [PERSON_NAME] This artist c…" at bounding box center [612, 306] width 1225 height 612
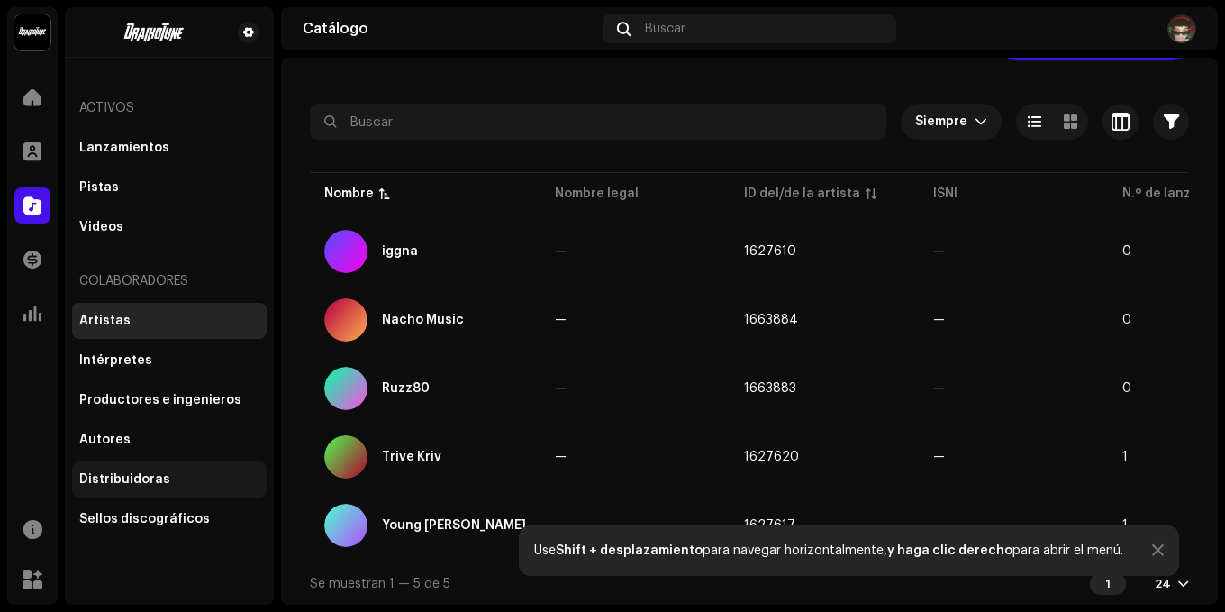
click at [90, 475] on div "Distribuidoras" at bounding box center [124, 479] width 91 height 14
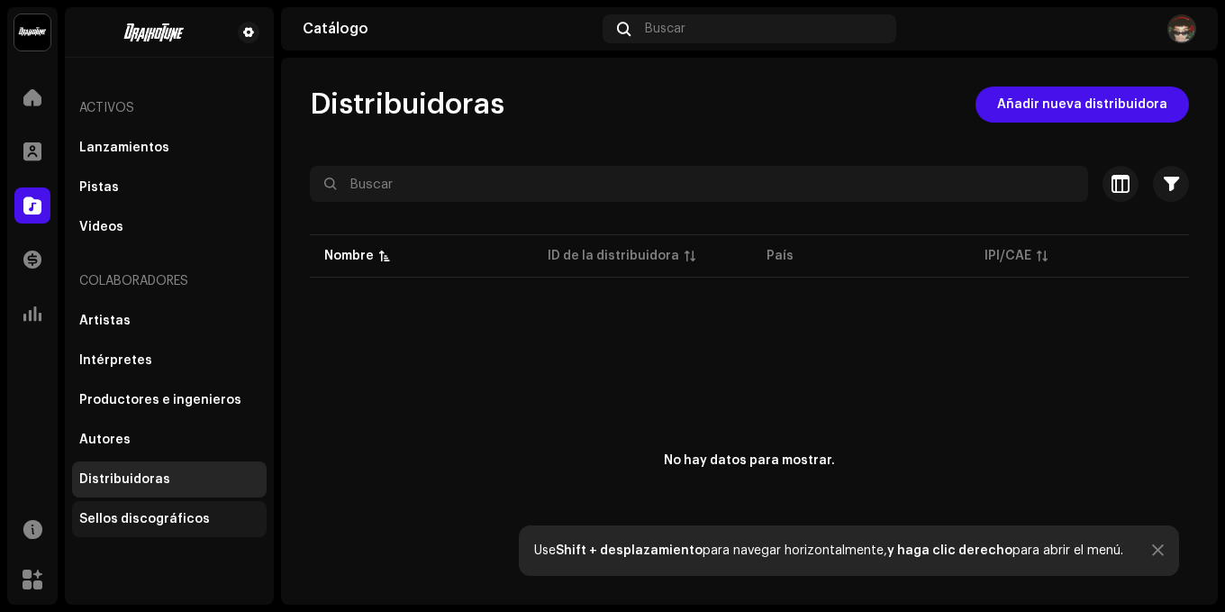
click at [98, 515] on div "Sellos discográficos" at bounding box center [144, 519] width 131 height 14
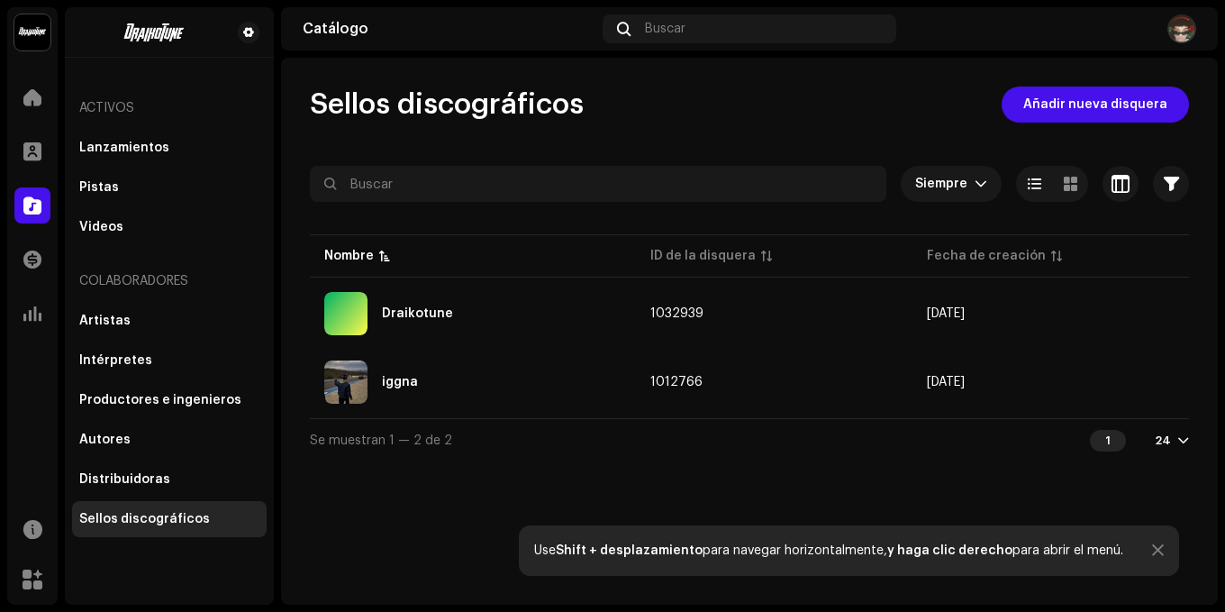
click at [1178, 39] on img at bounding box center [1182, 28] width 29 height 29
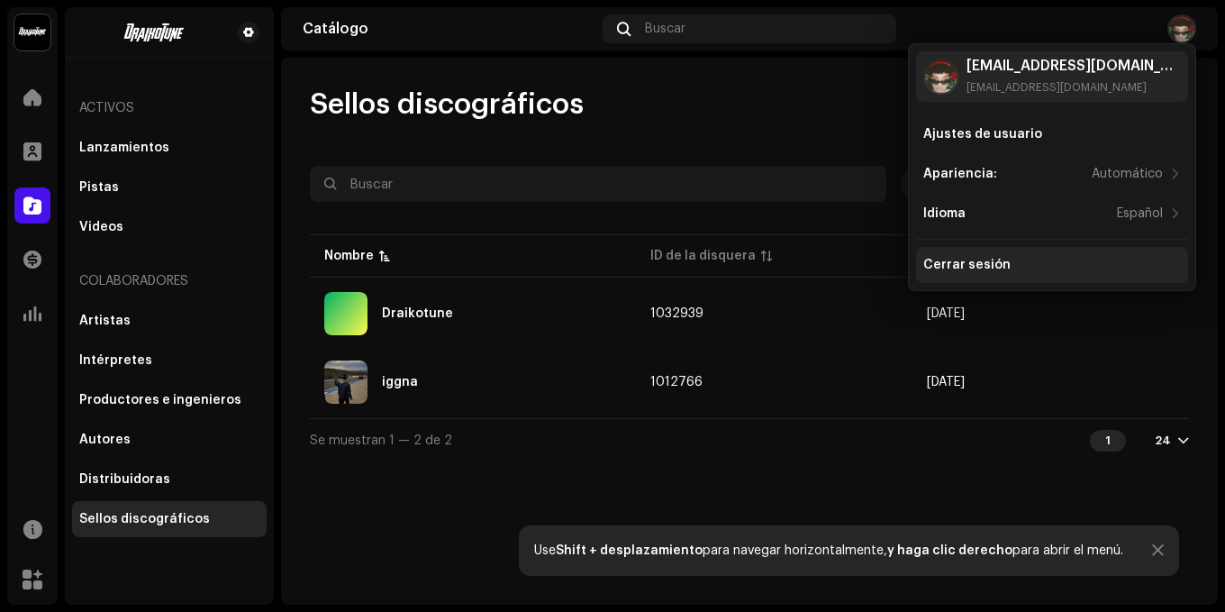
click at [936, 261] on div "Cerrar sesión" at bounding box center [966, 265] width 87 height 14
